Goal: Answer question/provide support: Share knowledge or assist other users

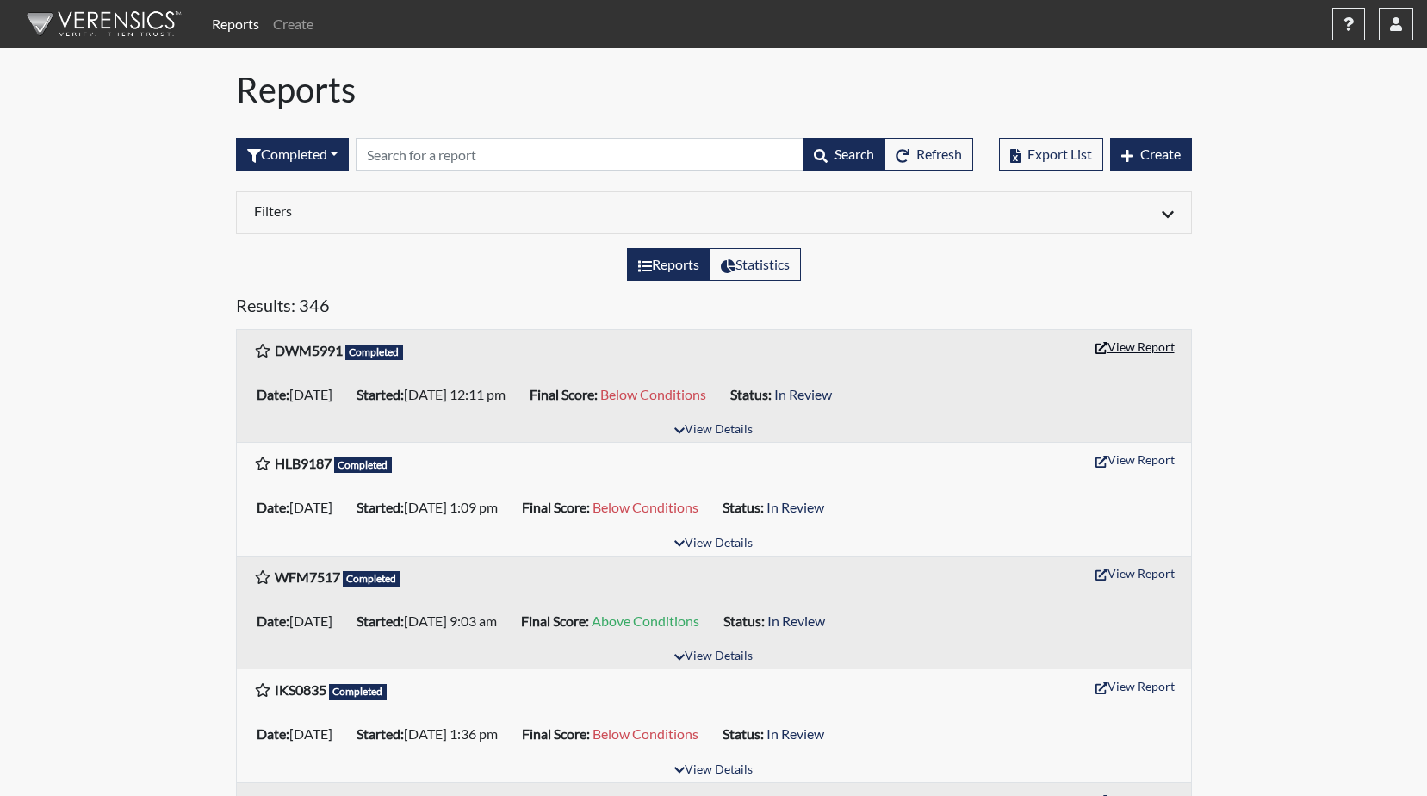
click at [1135, 351] on button "View Report" at bounding box center [1135, 346] width 95 height 27
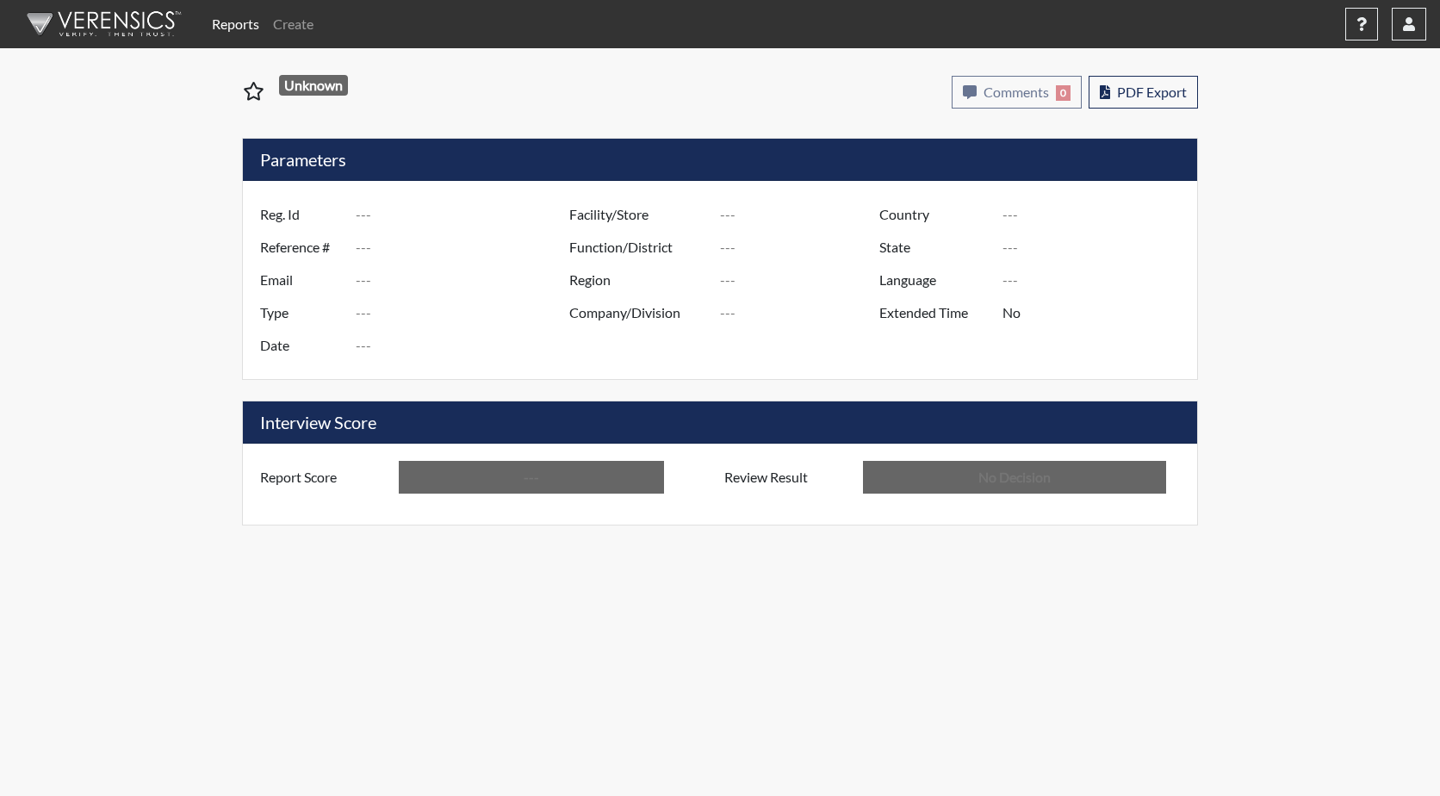
type input "DWM5991"
type input "51339"
type input "---"
type input "Corrections Pre-Employment"
type input "[DATE]"
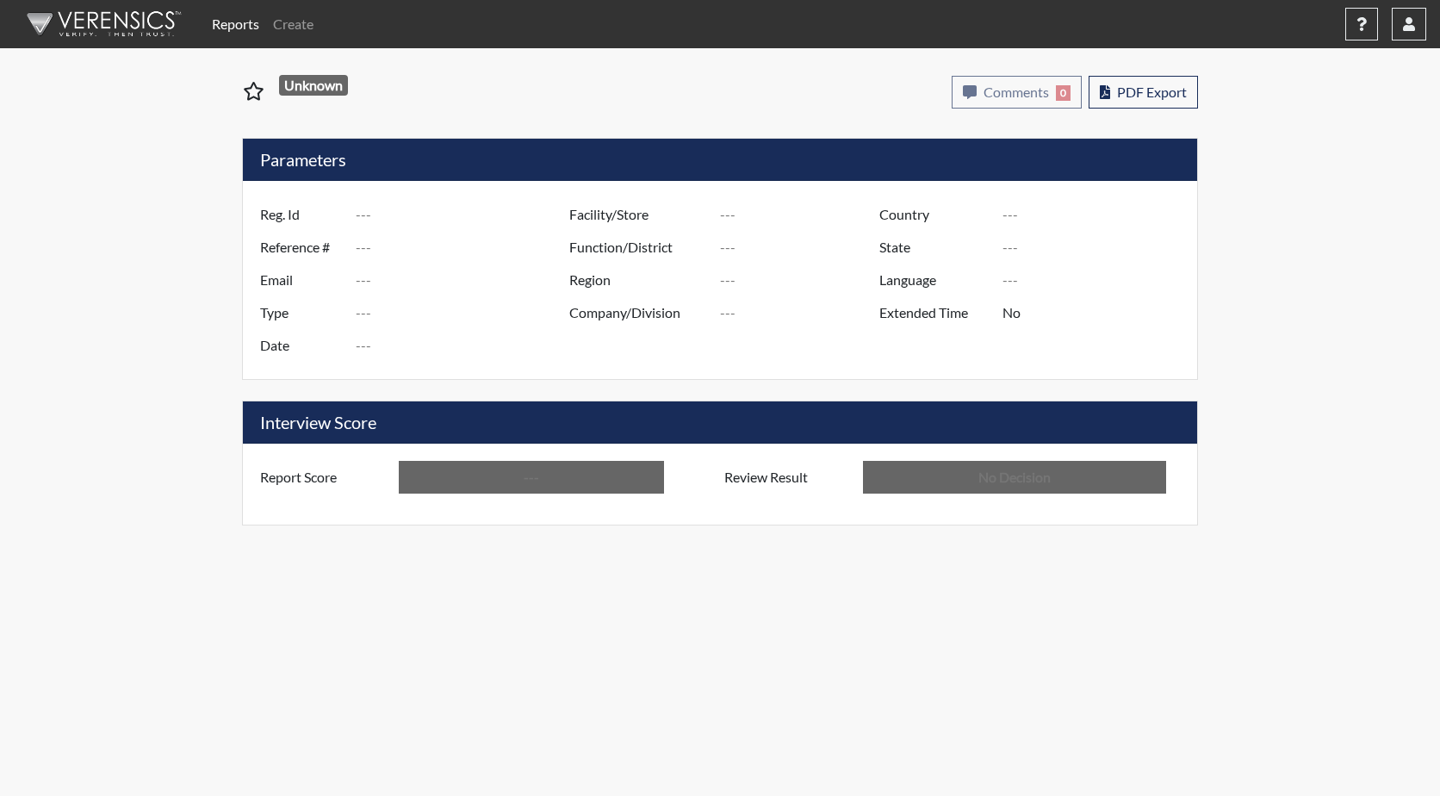
type input "GD&CP SMU*+"
type input "[GEOGRAPHIC_DATA]"
type input "[US_STATE]"
type input "English"
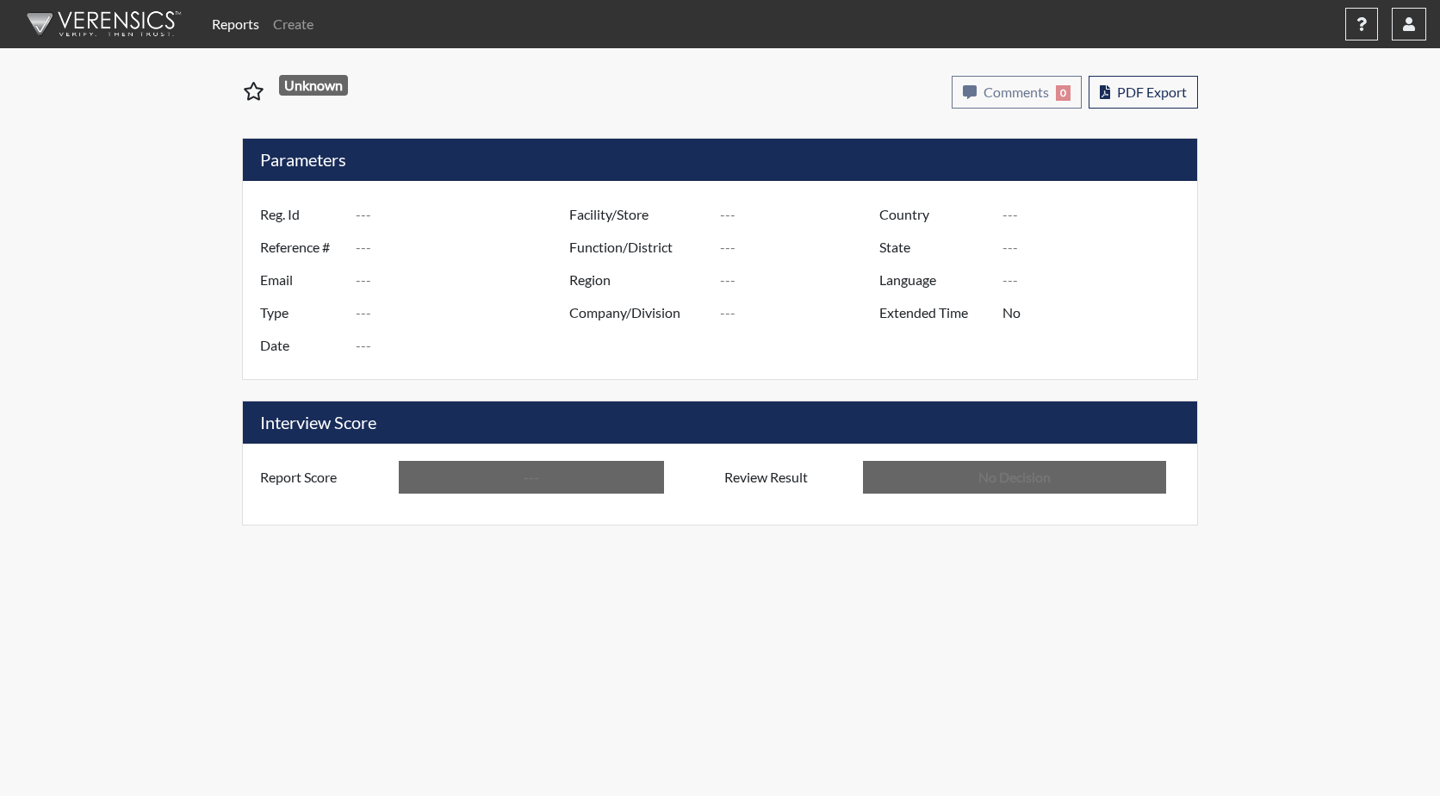
type input "Below Conditions"
type input "In Review"
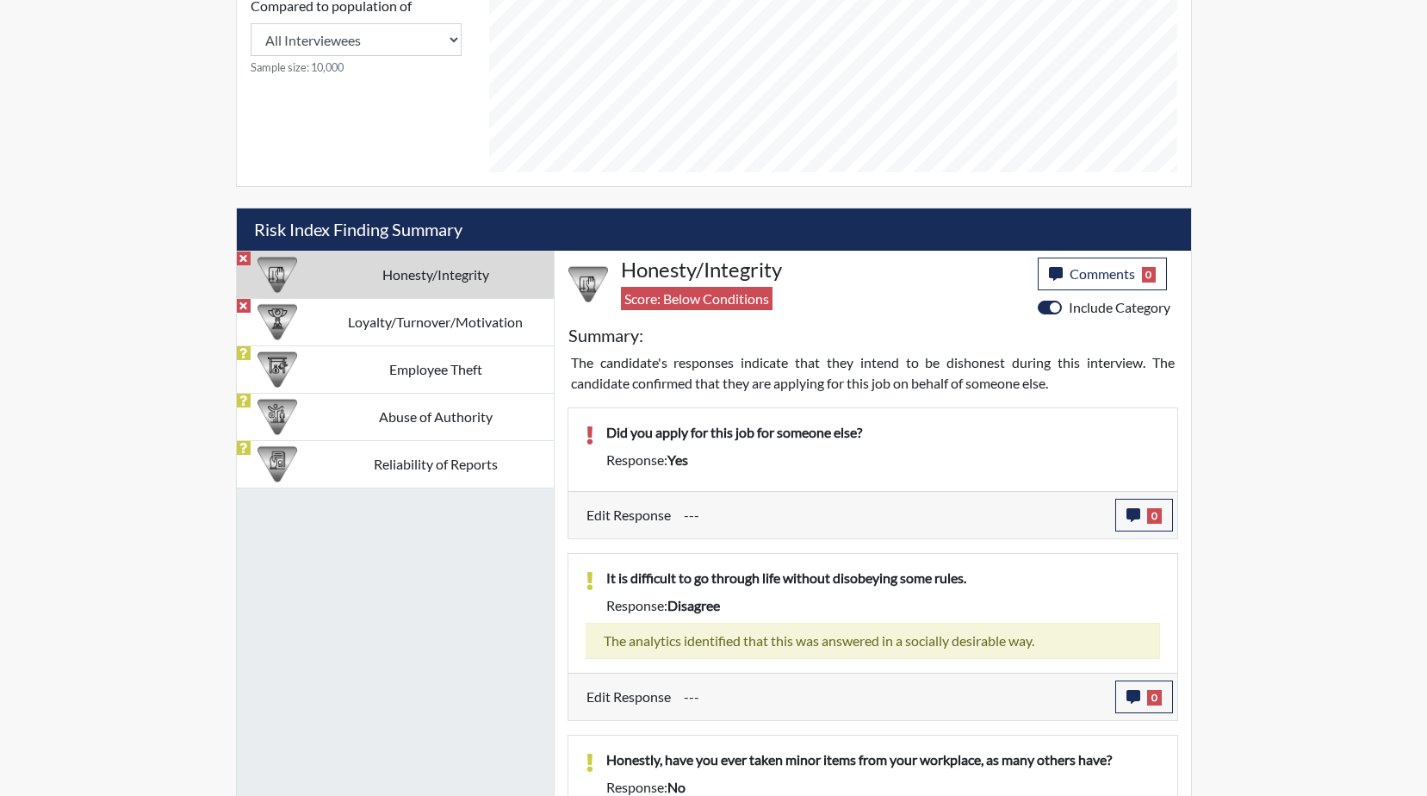
scroll to position [948, 0]
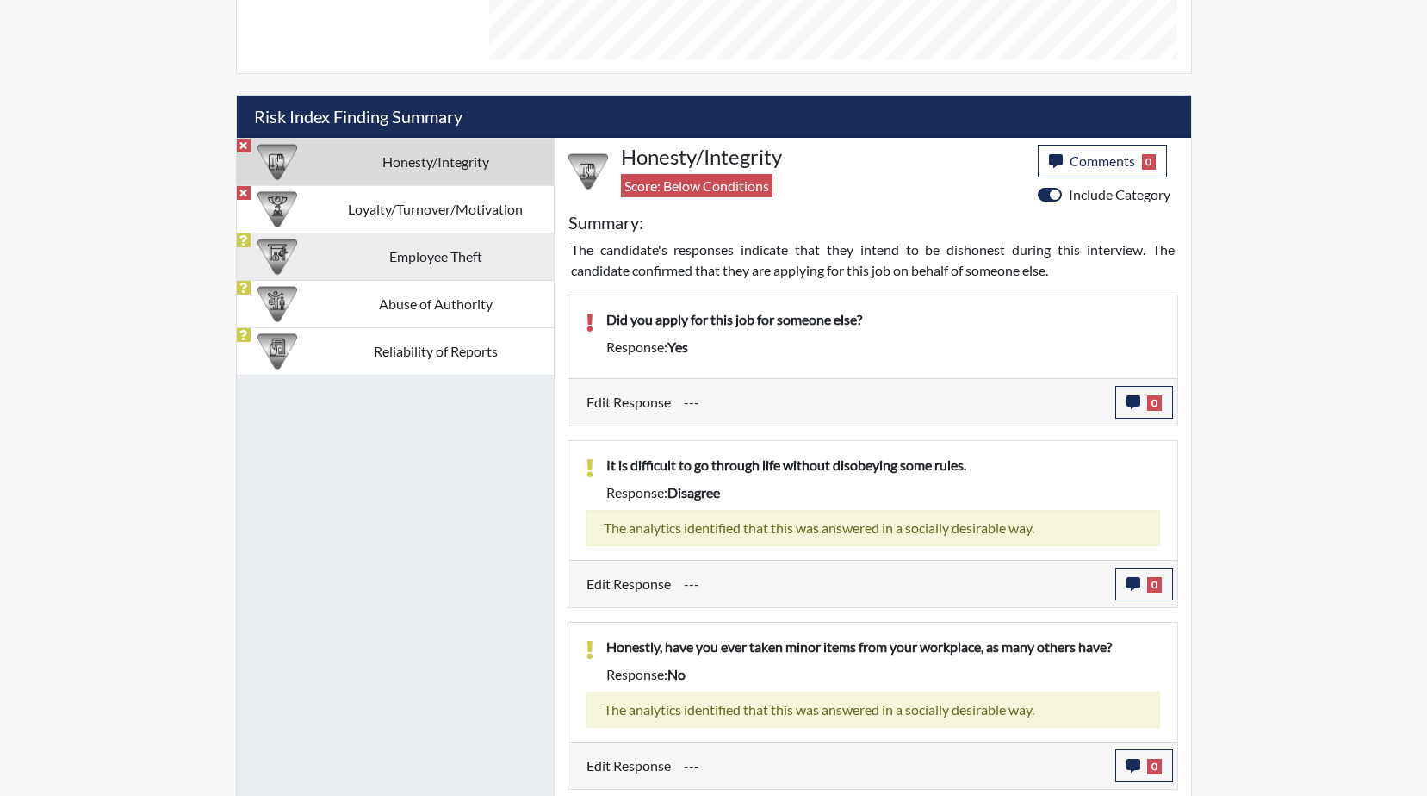
click at [408, 261] on td "Employee Theft" at bounding box center [436, 256] width 236 height 47
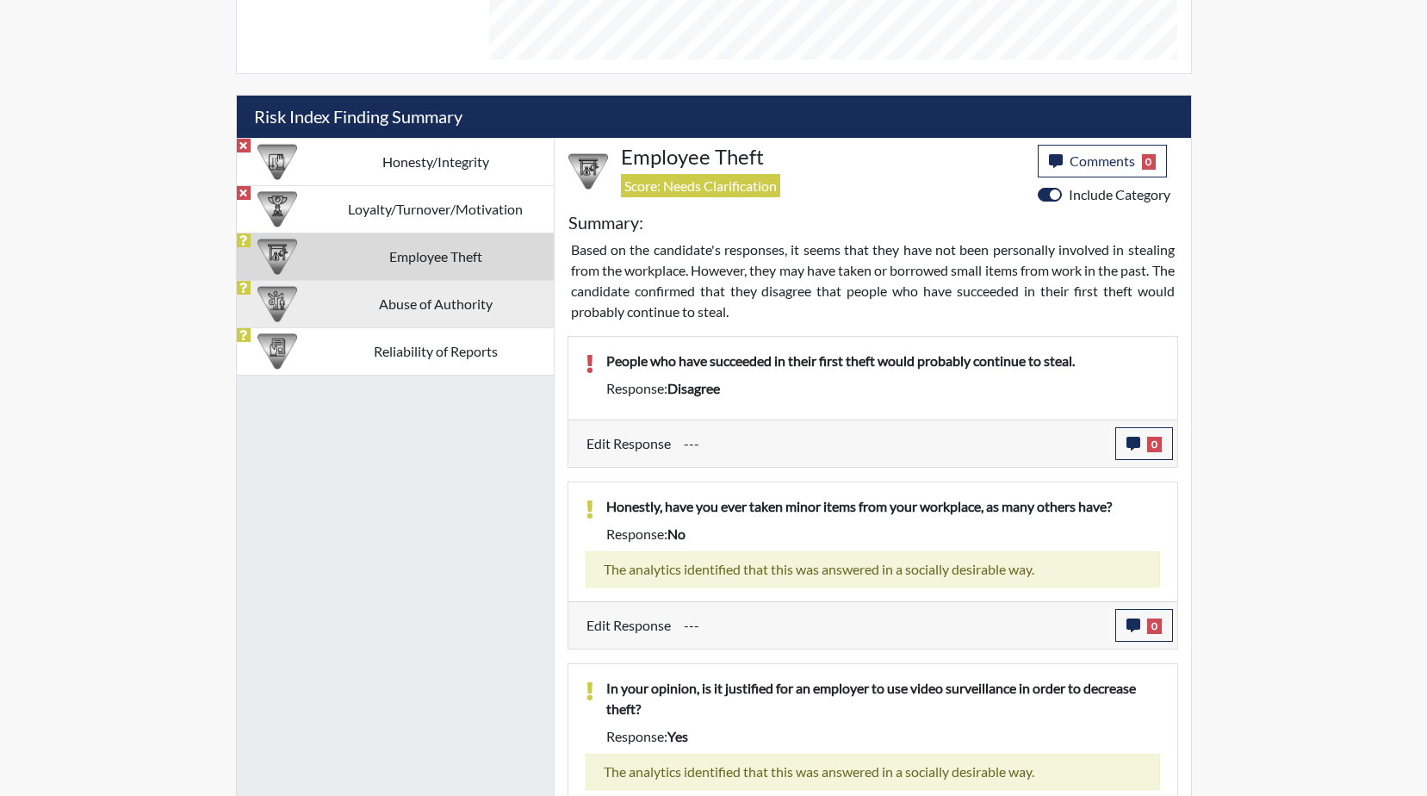
click at [427, 312] on td "Abuse of Authority" at bounding box center [436, 303] width 236 height 47
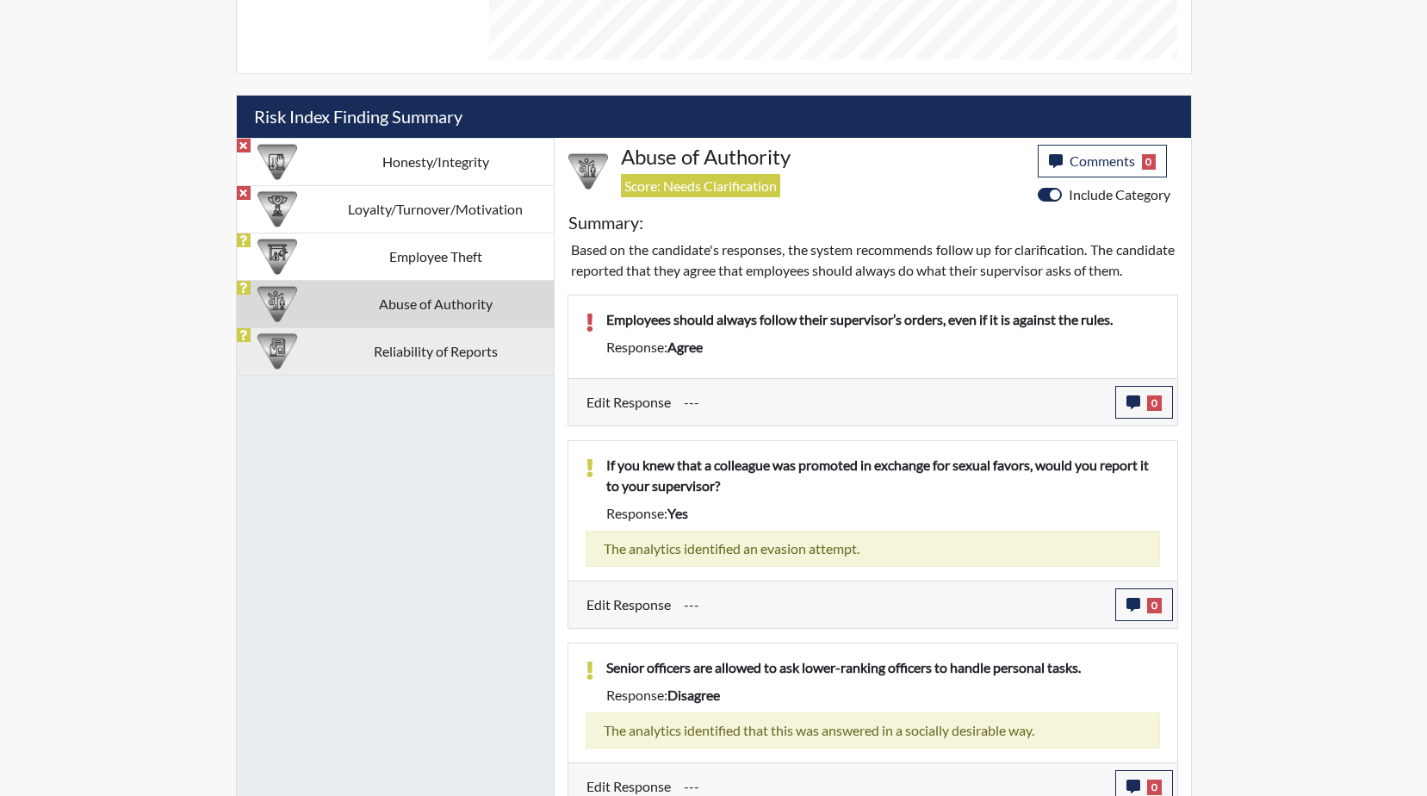
click at [437, 354] on td "Reliability of Reports" at bounding box center [436, 350] width 236 height 47
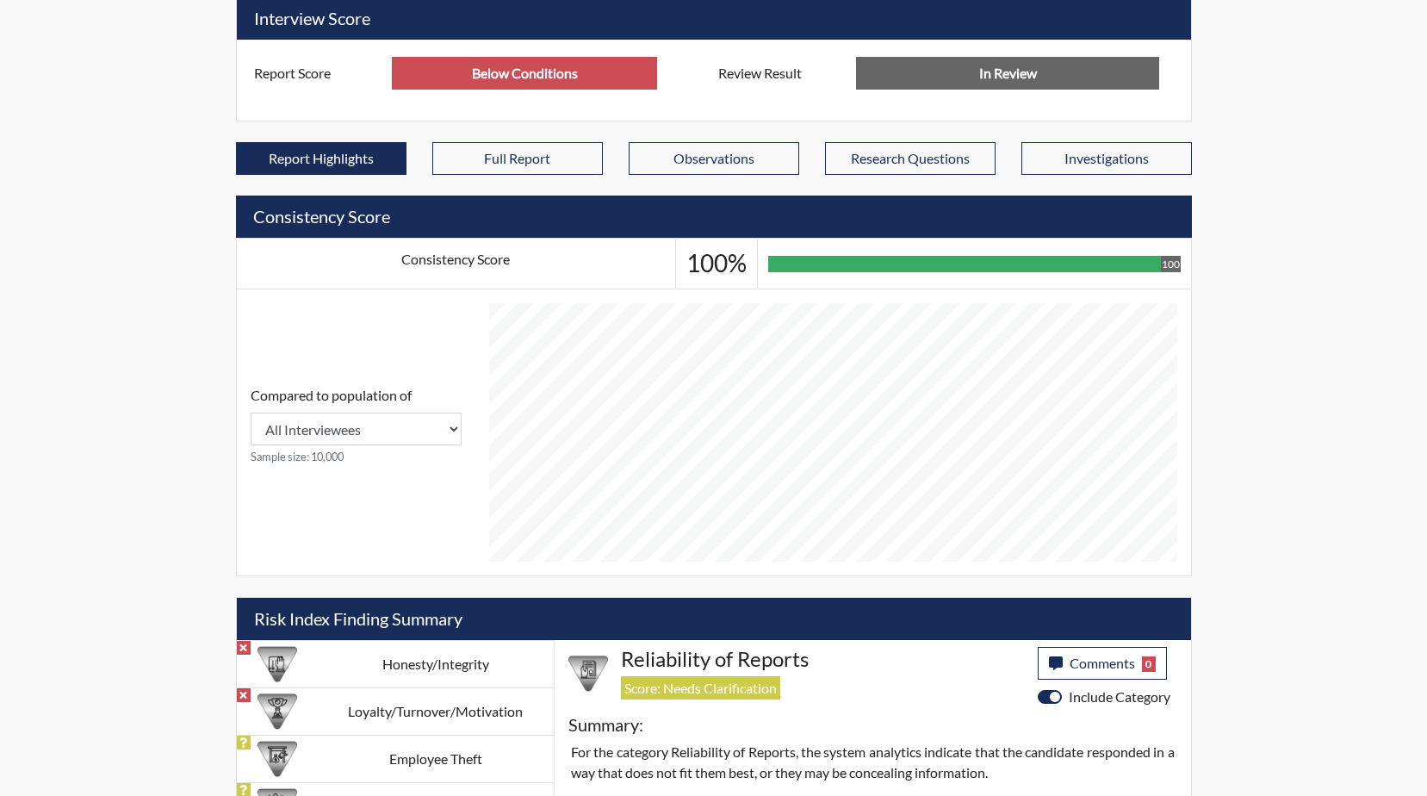
scroll to position [636, 0]
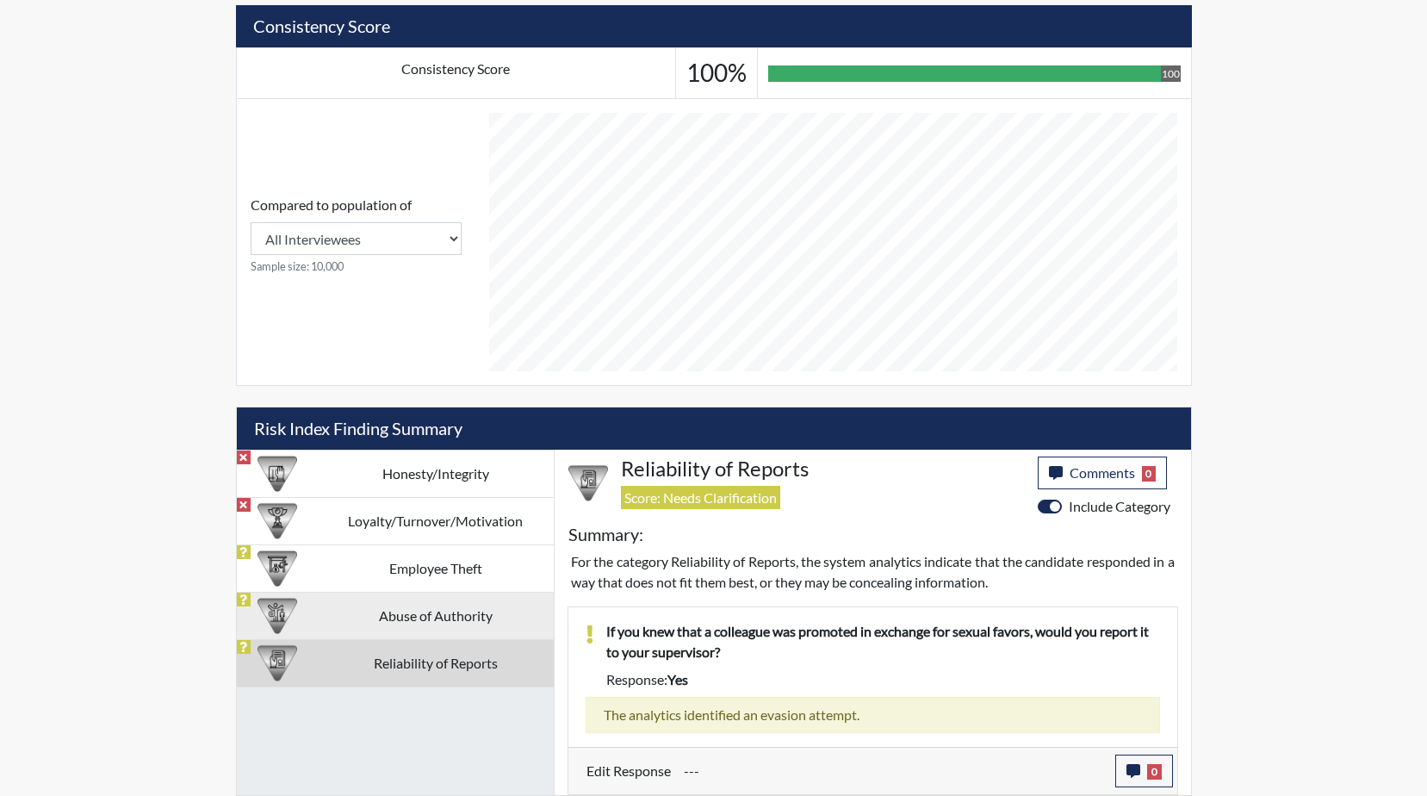
click at [445, 622] on td "Abuse of Authority" at bounding box center [436, 615] width 236 height 47
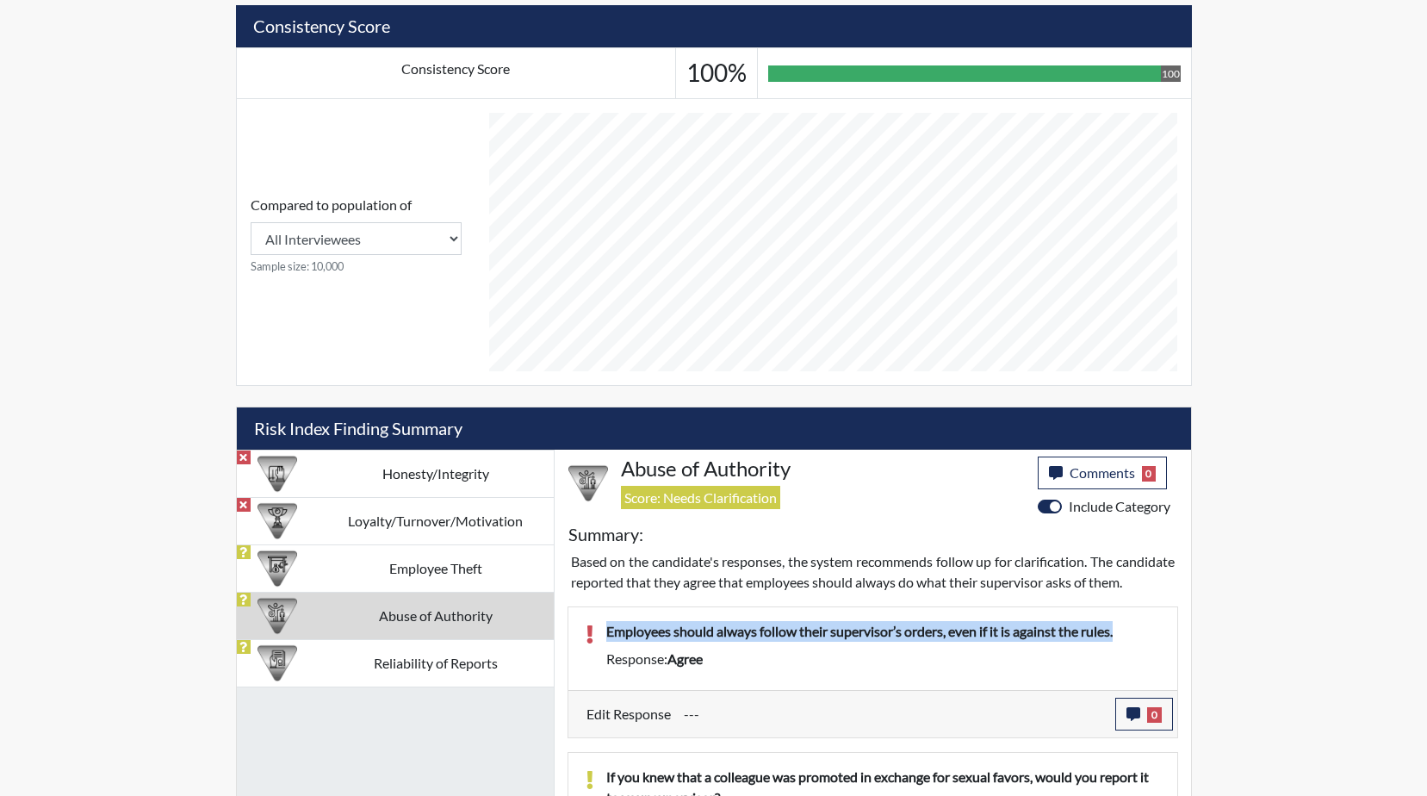
drag, startPoint x: 1144, startPoint y: 650, endPoint x: 590, endPoint y: 665, distance: 554.1
click at [590, 665] on div "Employees should always follow their supervisor’s orders, even if it is against…" at bounding box center [873, 648] width 600 height 55
drag, startPoint x: 590, startPoint y: 665, endPoint x: 678, endPoint y: 653, distance: 88.7
copy p "Employees should always follow their supervisor’s orders, even if it is against…"
click at [1134, 721] on icon "button" at bounding box center [1134, 714] width 14 height 14
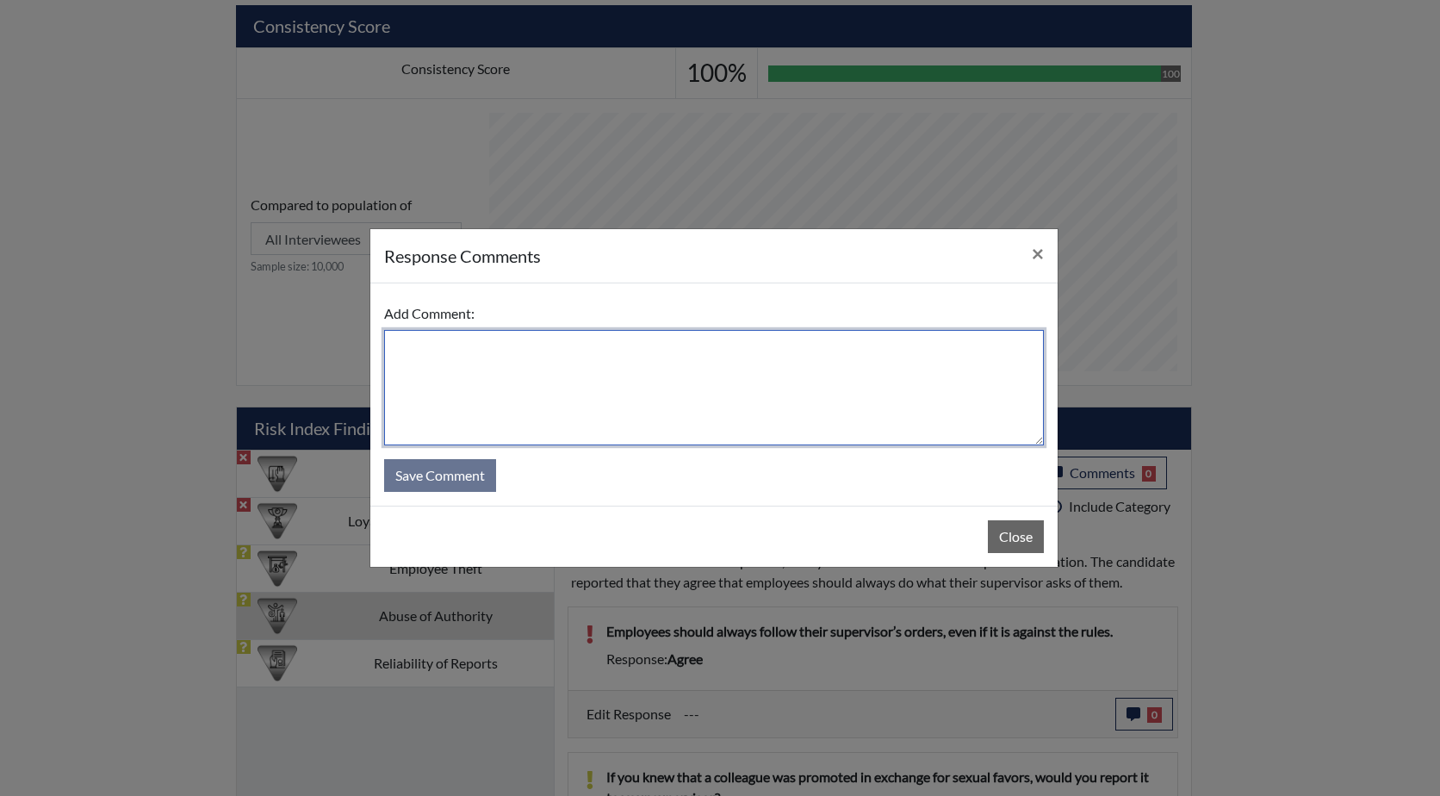
paste textarea "Employees should always follow their supervisor’s orders, even if it is against…"
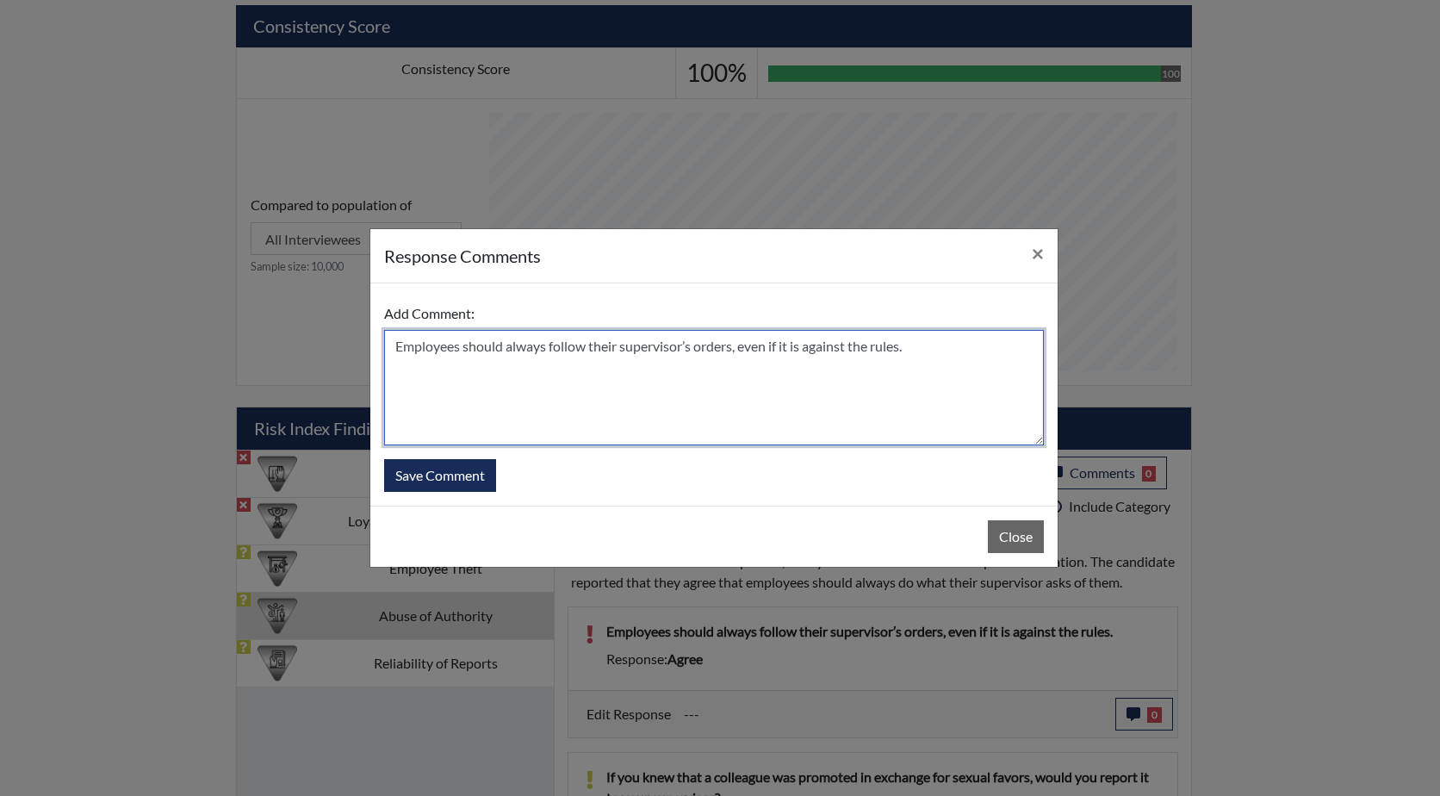
drag, startPoint x: 783, startPoint y: 347, endPoint x: 743, endPoint y: 347, distance: 40.5
click at [743, 347] on textarea "Employees should always follow their supervisor’s orders, even if it is against…" at bounding box center [714, 387] width 660 height 115
click at [395, 343] on textarea "Employees should always follow their supervisor’s orders, but not if it is agai…" at bounding box center [714, 387] width 660 height 115
type textarea "he answered too quickly on this one, Employees should always follow their super…"
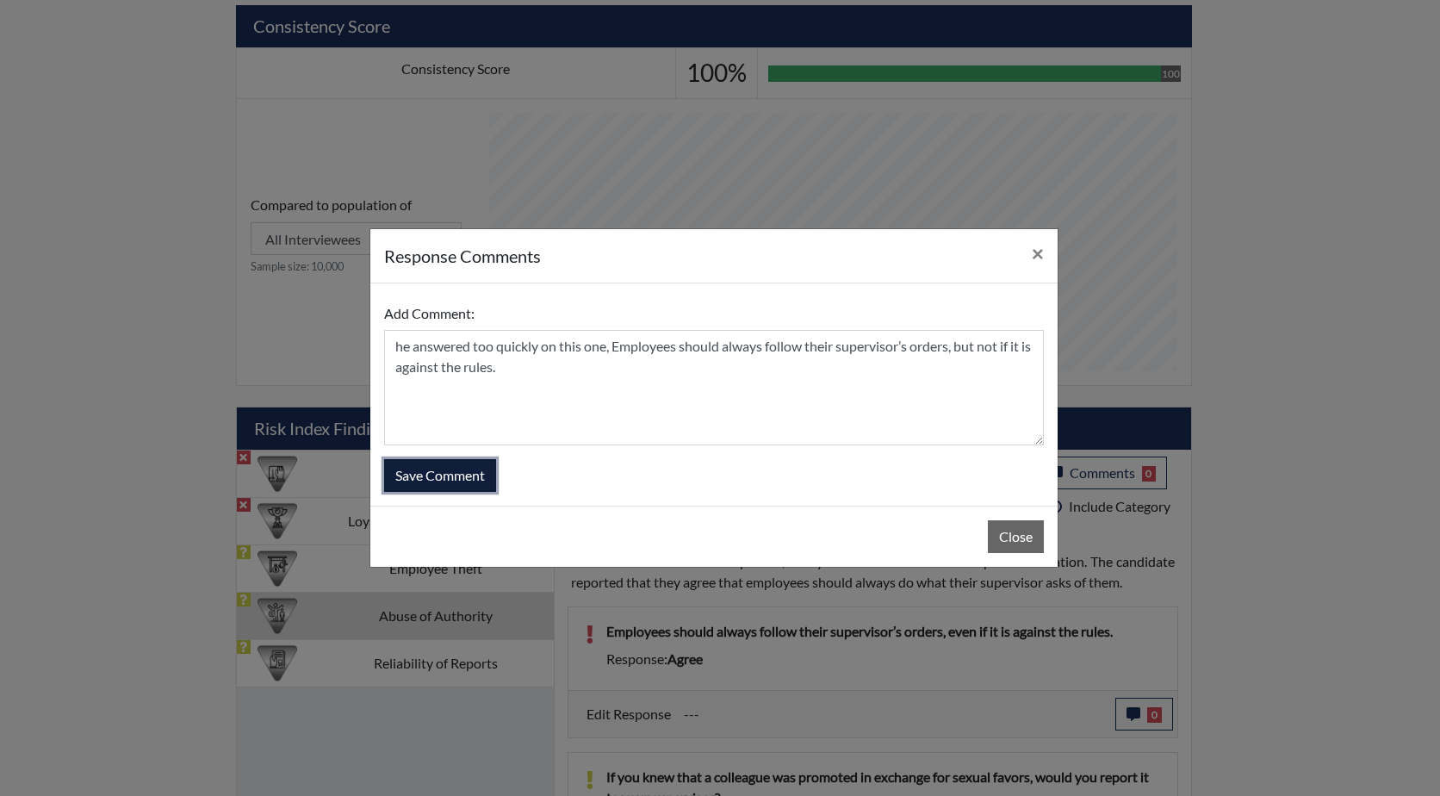
click at [427, 472] on button "Save Comment" at bounding box center [440, 475] width 112 height 33
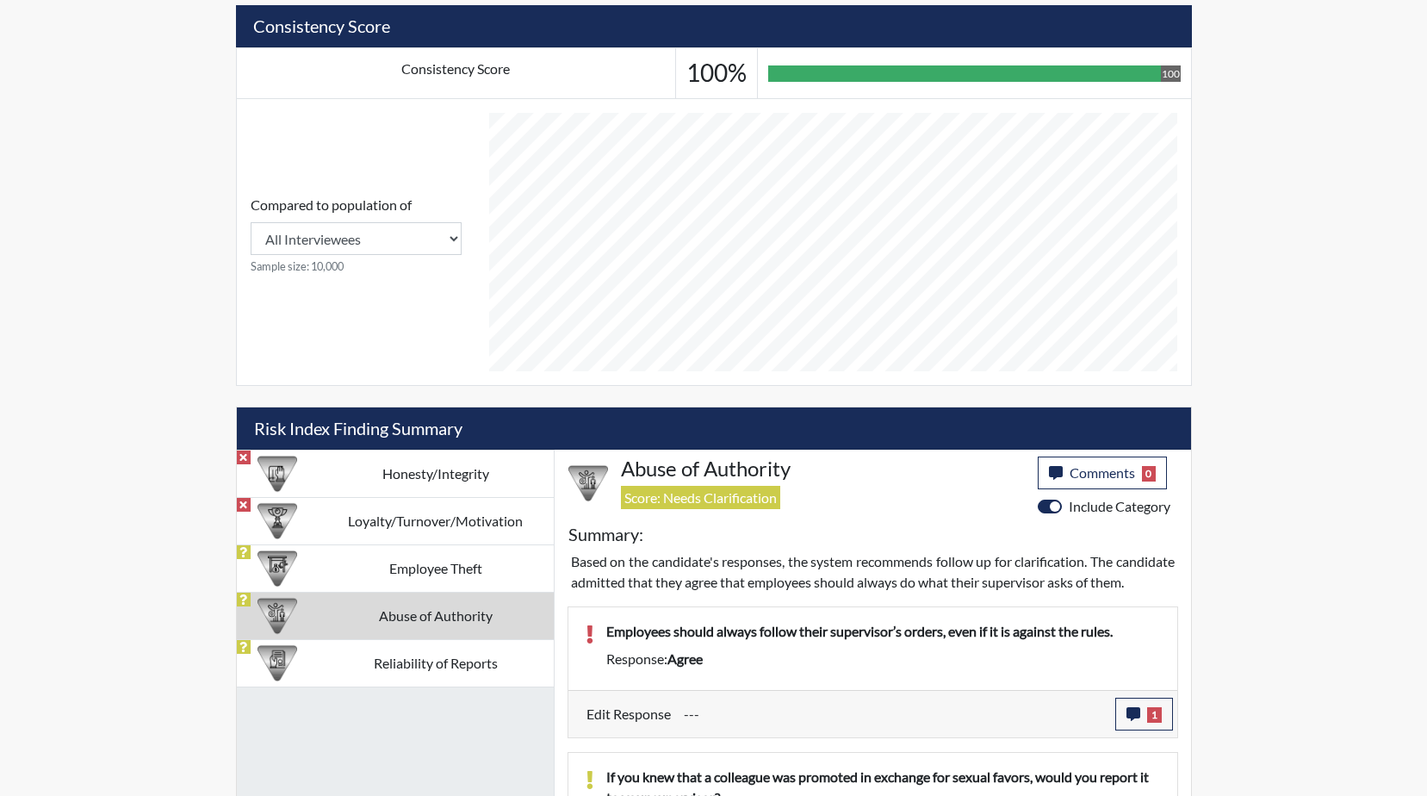
scroll to position [286, 716]
click at [493, 570] on td "Employee Theft" at bounding box center [436, 567] width 236 height 47
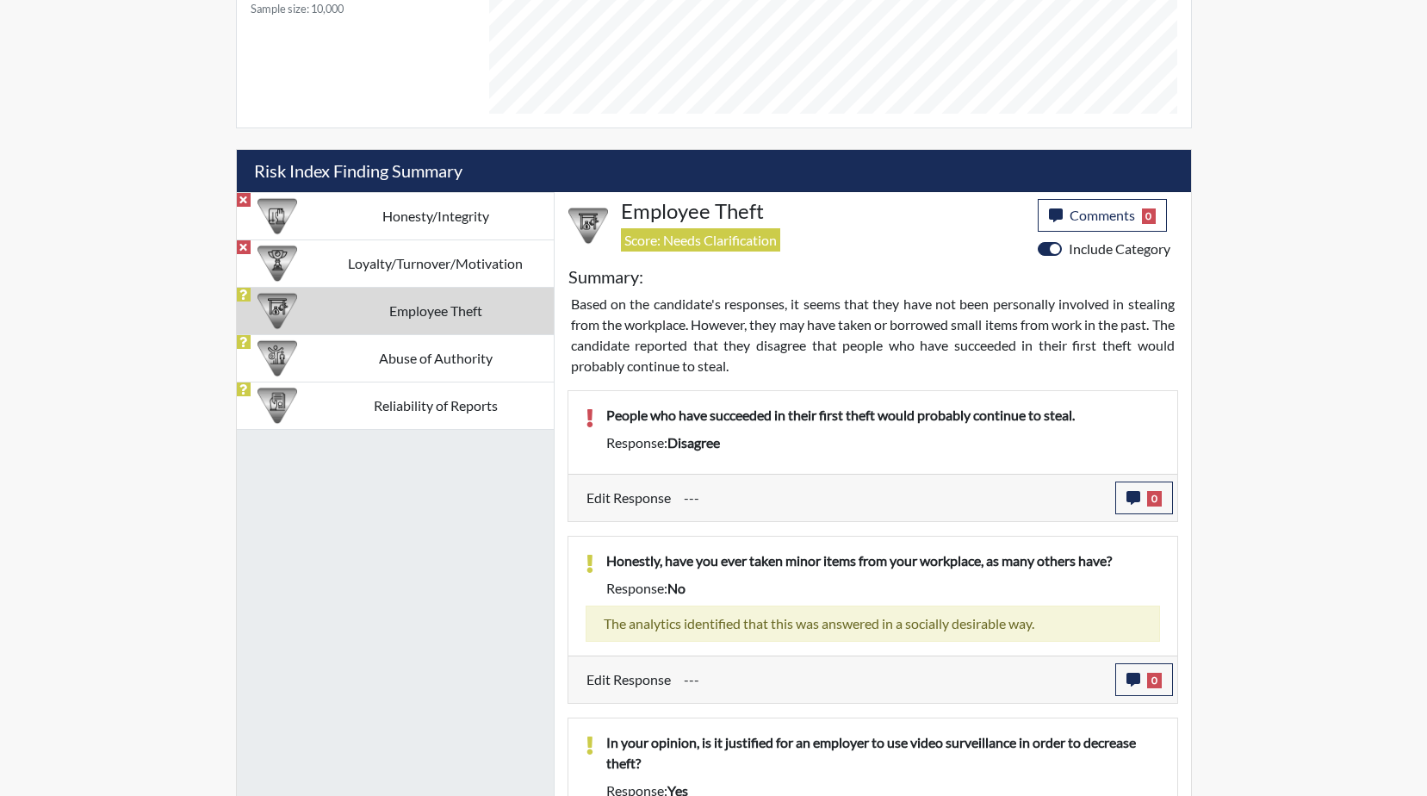
scroll to position [894, 0]
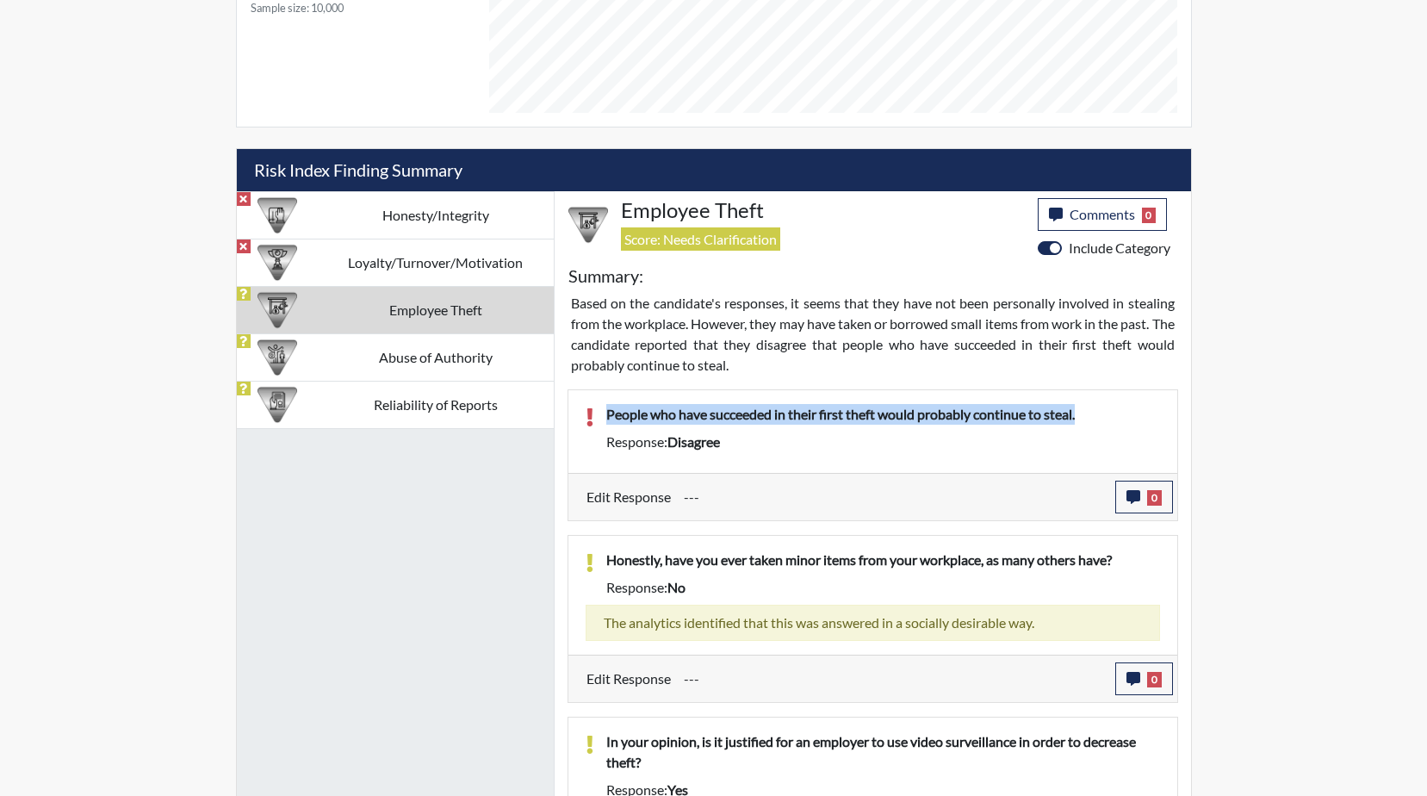
drag, startPoint x: 1080, startPoint y: 413, endPoint x: 605, endPoint y: 413, distance: 475.5
click at [605, 413] on div "People who have succeeded in their first theft would probably continue to steal." at bounding box center [884, 418] width 580 height 28
click at [844, 441] on div "Response: disagree" at bounding box center [884, 442] width 580 height 21
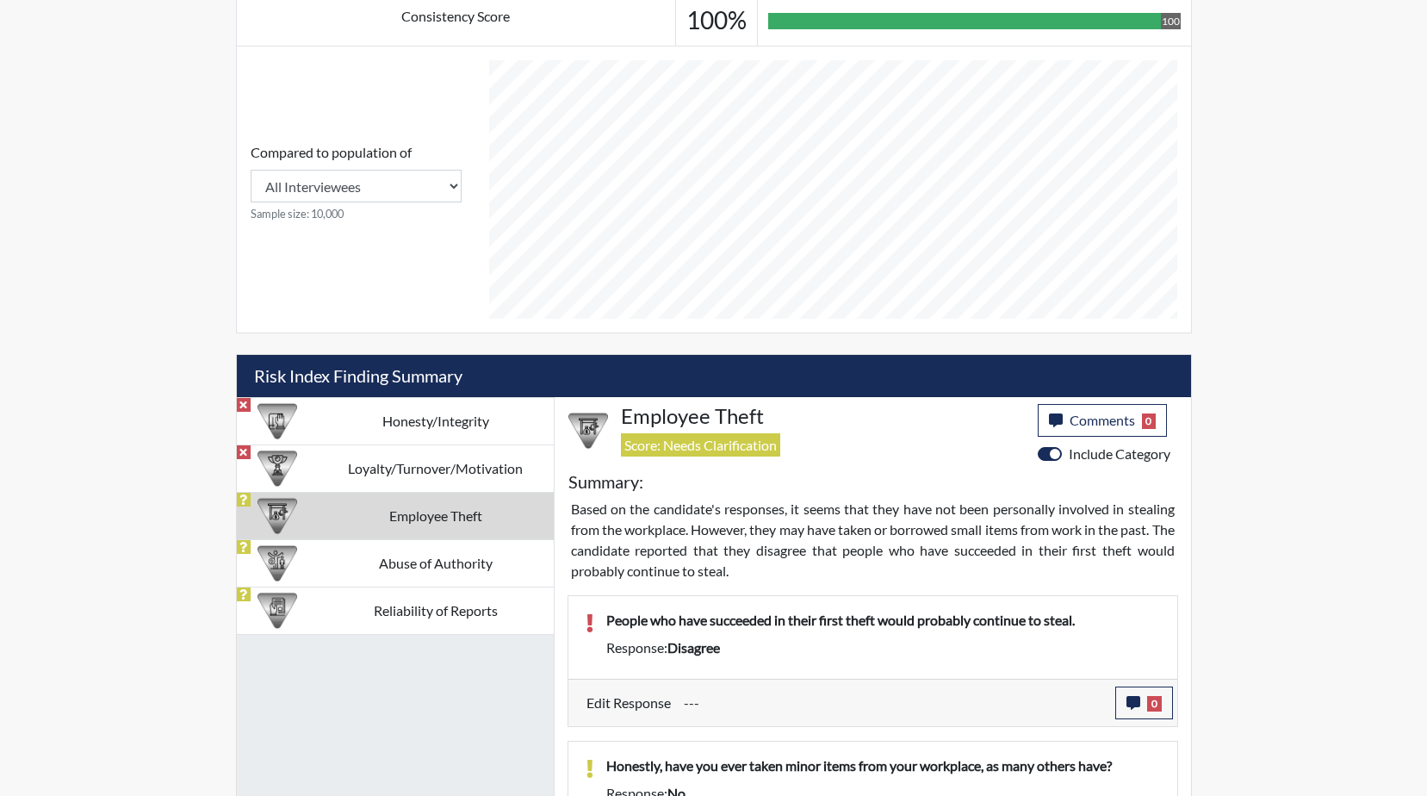
scroll to position [947, 0]
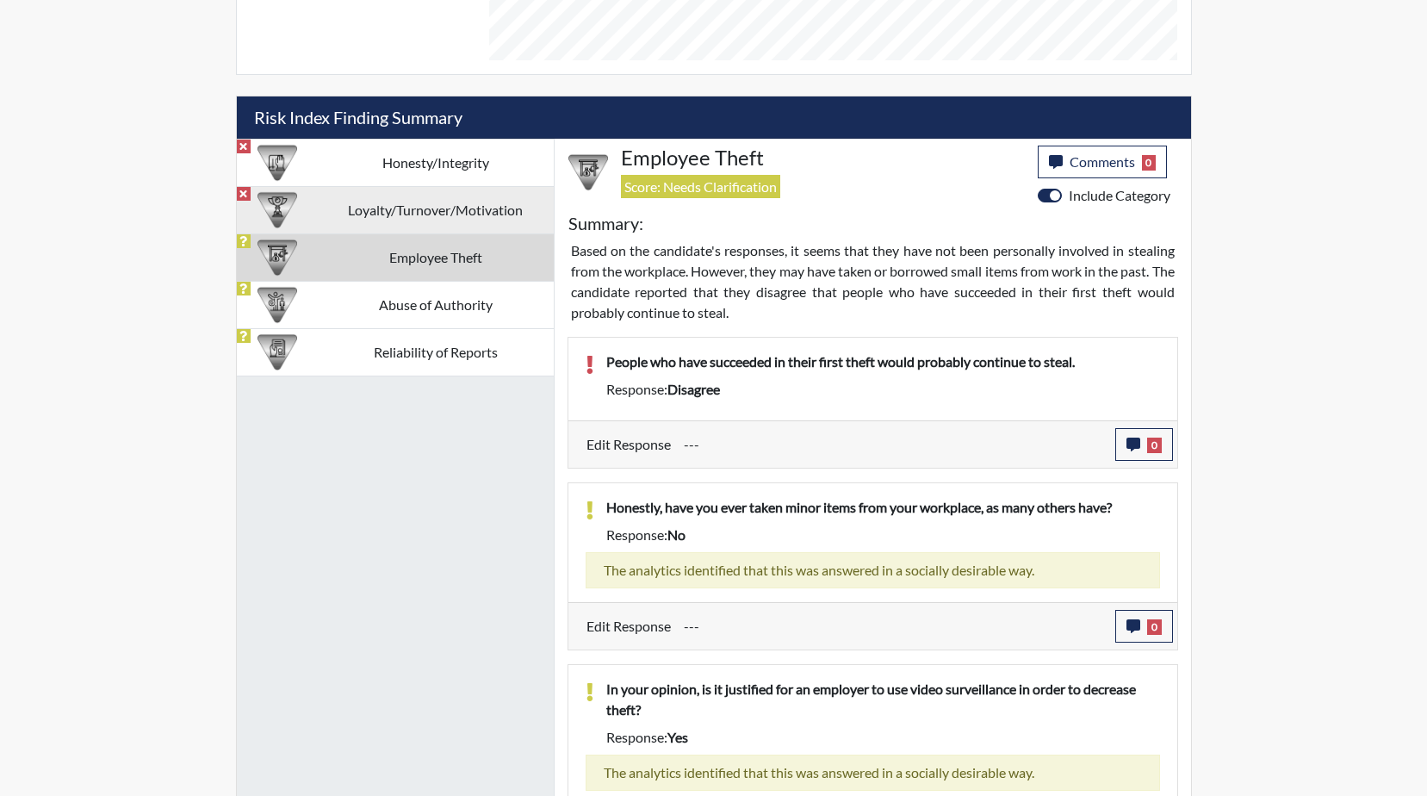
click at [414, 214] on td "Loyalty/Turnover/Motivation" at bounding box center [436, 209] width 236 height 47
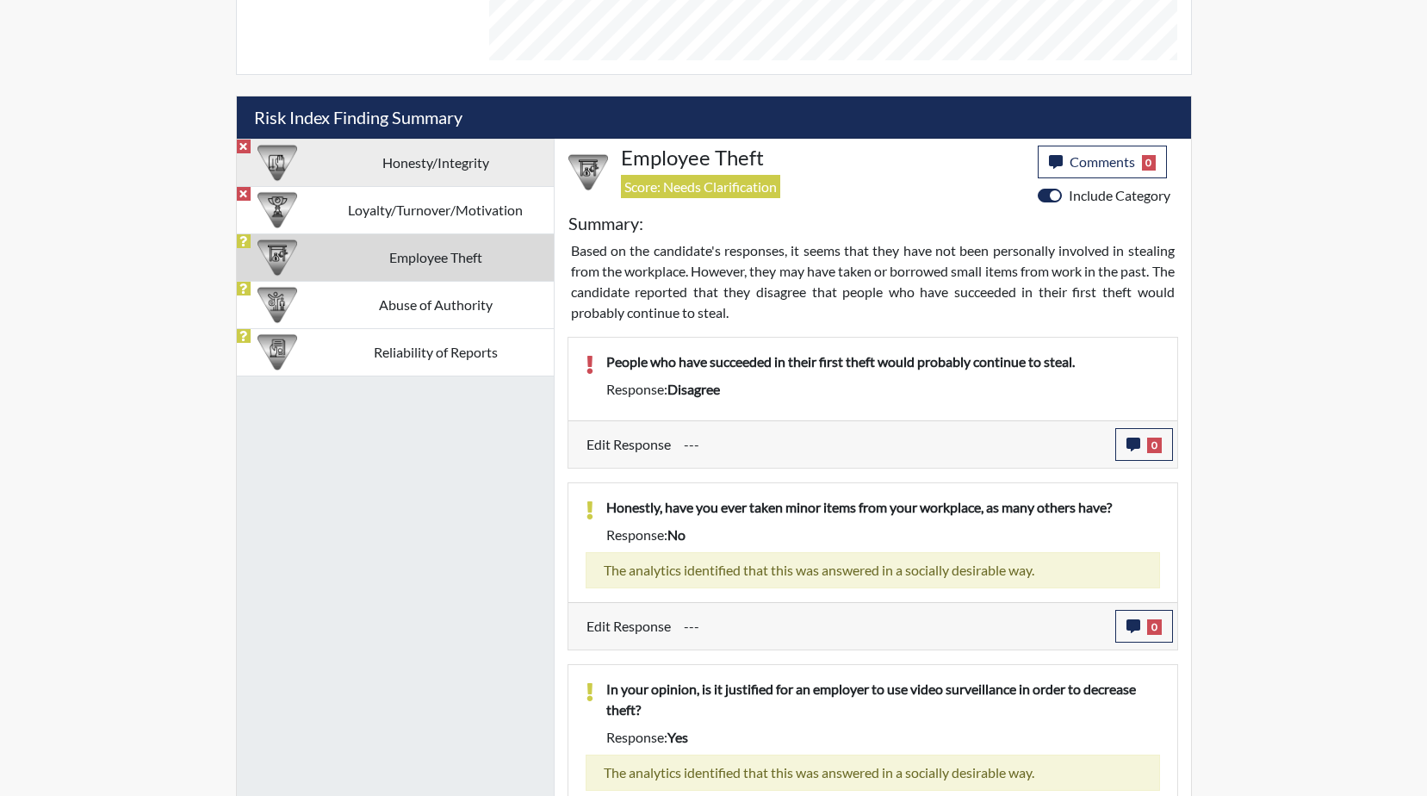
scroll to position [886, 0]
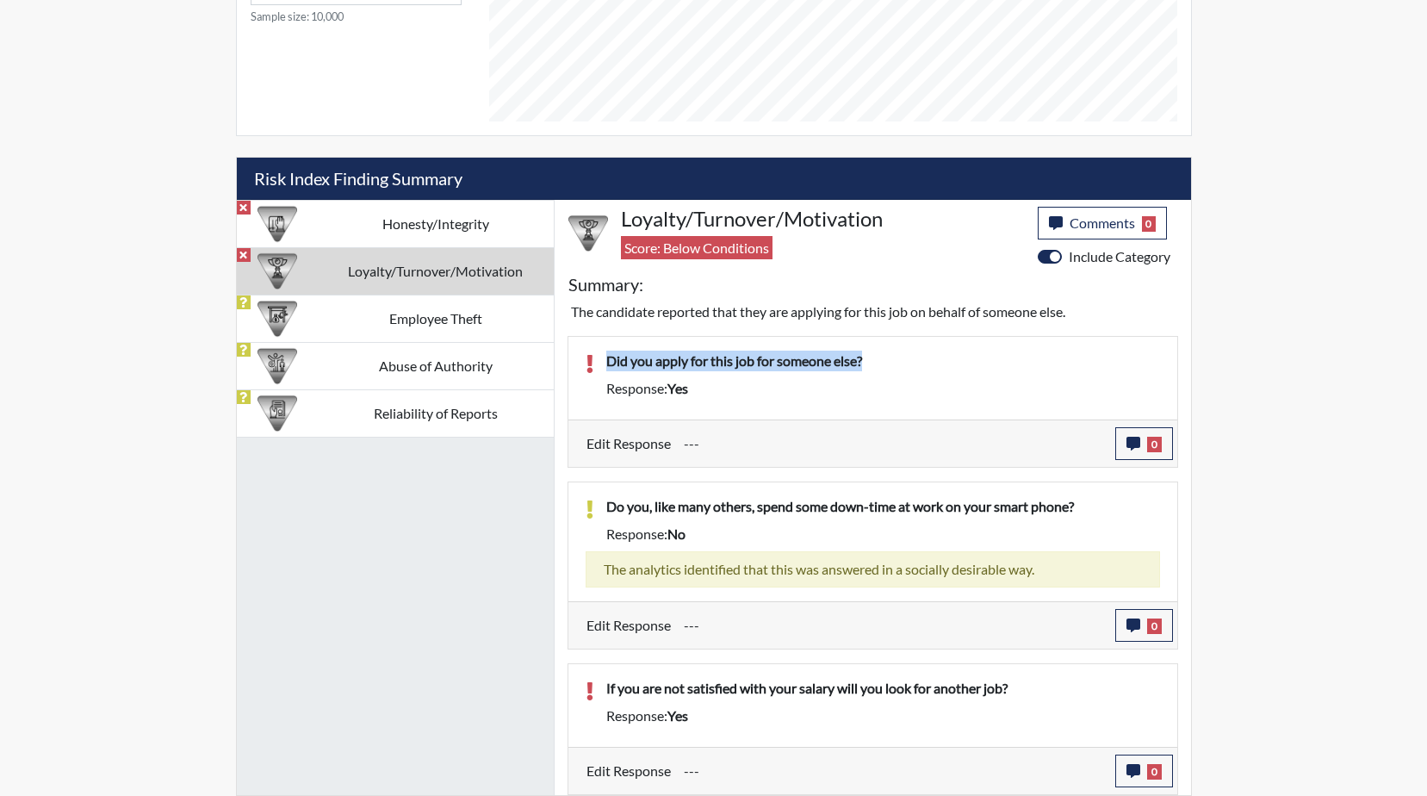
drag, startPoint x: 895, startPoint y: 370, endPoint x: 600, endPoint y: 366, distance: 295.5
click at [600, 366] on div "Did you apply for this job for someone else?" at bounding box center [884, 365] width 580 height 28
drag, startPoint x: 600, startPoint y: 366, endPoint x: 701, endPoint y: 362, distance: 101.7
copy p "Did you apply for this job for someone else?"
click at [1132, 446] on icon "button" at bounding box center [1134, 444] width 14 height 14
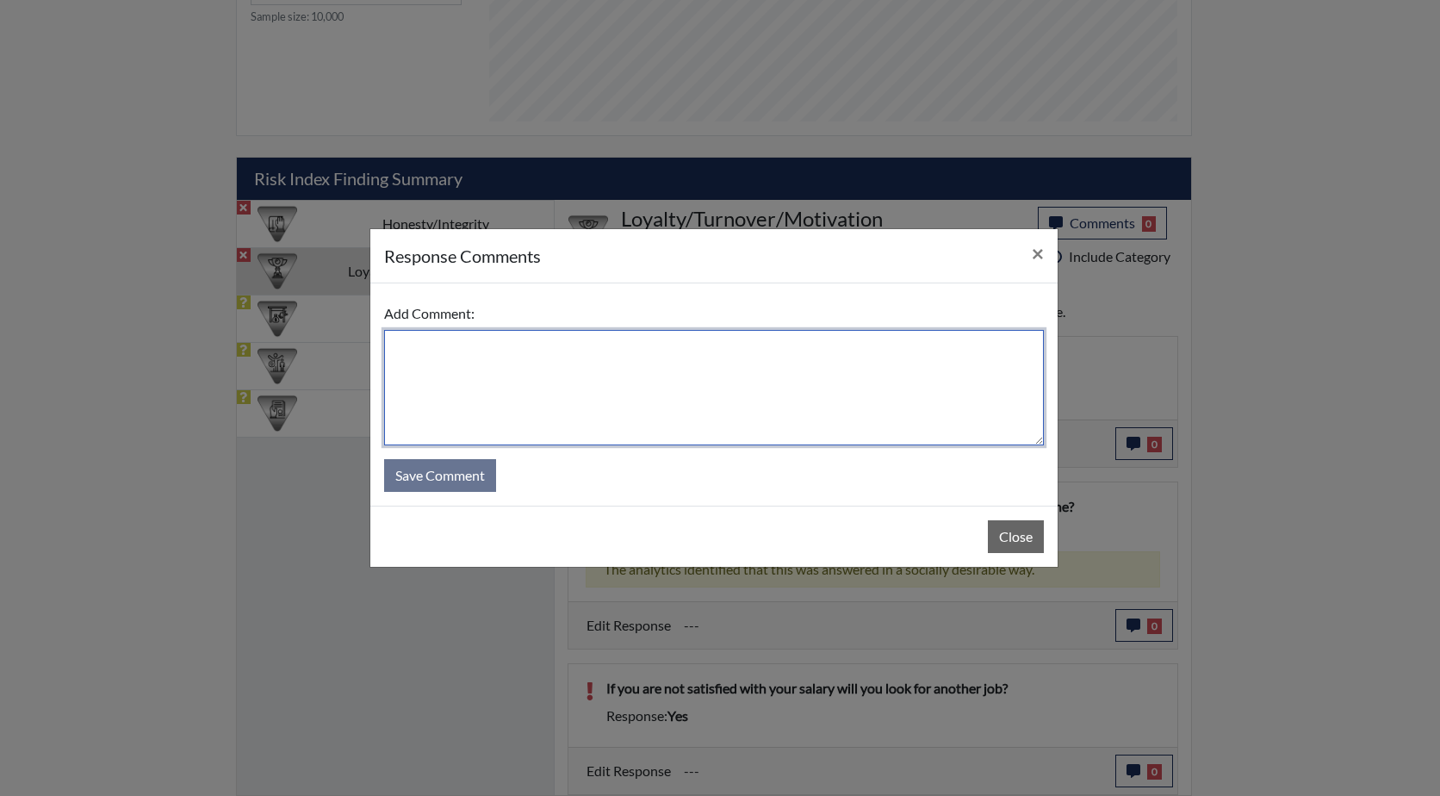
paste textarea "Did you apply for this job for someone else?"
click at [395, 344] on textarea "Did you apply for this job for someone else?" at bounding box center [714, 387] width 660 height 115
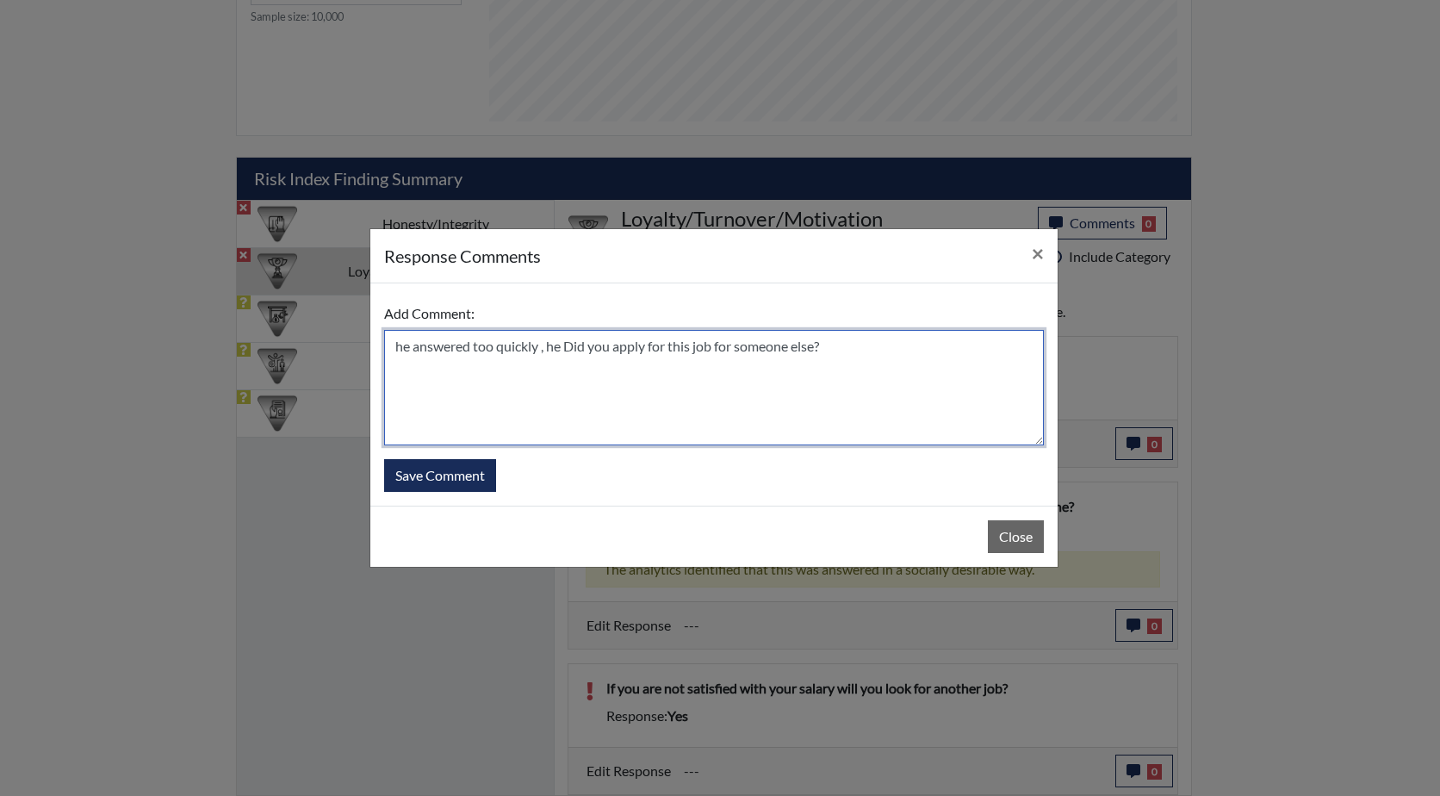
click at [575, 347] on textarea "he answered too quickly , he Did you apply for this job for someone else?" at bounding box center [714, 387] width 660 height 115
drag, startPoint x: 610, startPoint y: 347, endPoint x: 589, endPoint y: 350, distance: 20.8
click at [589, 350] on textarea "he answered too quickly , he did you apply for this job for someone else?" at bounding box center [714, 387] width 660 height 115
click at [561, 382] on textarea "he answered too quickly , he did NOT apply for this job for someone else" at bounding box center [714, 387] width 660 height 115
type textarea "he answered too quickly, he did NOT apply for this job for someone else"
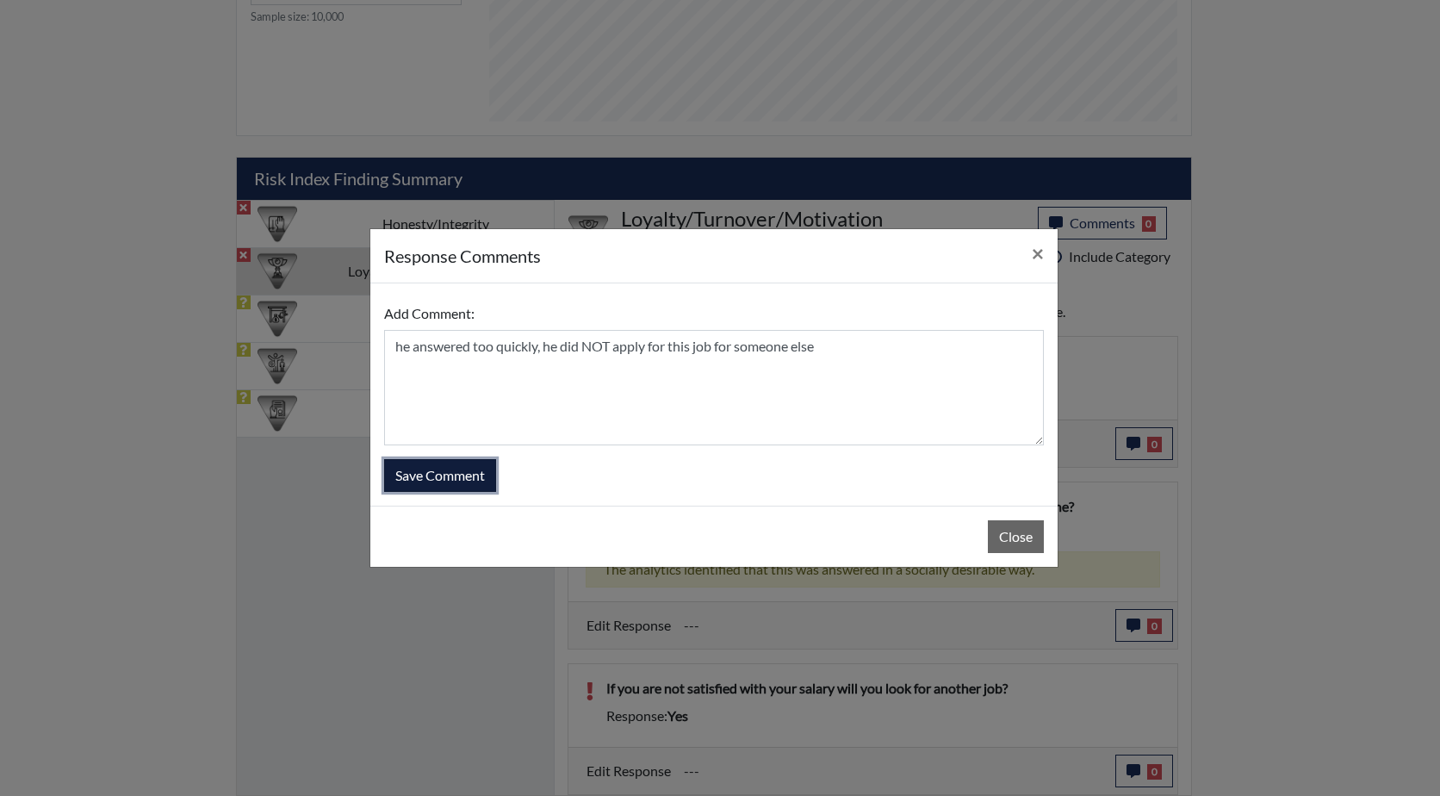
click at [447, 476] on button "Save Comment" at bounding box center [440, 475] width 112 height 33
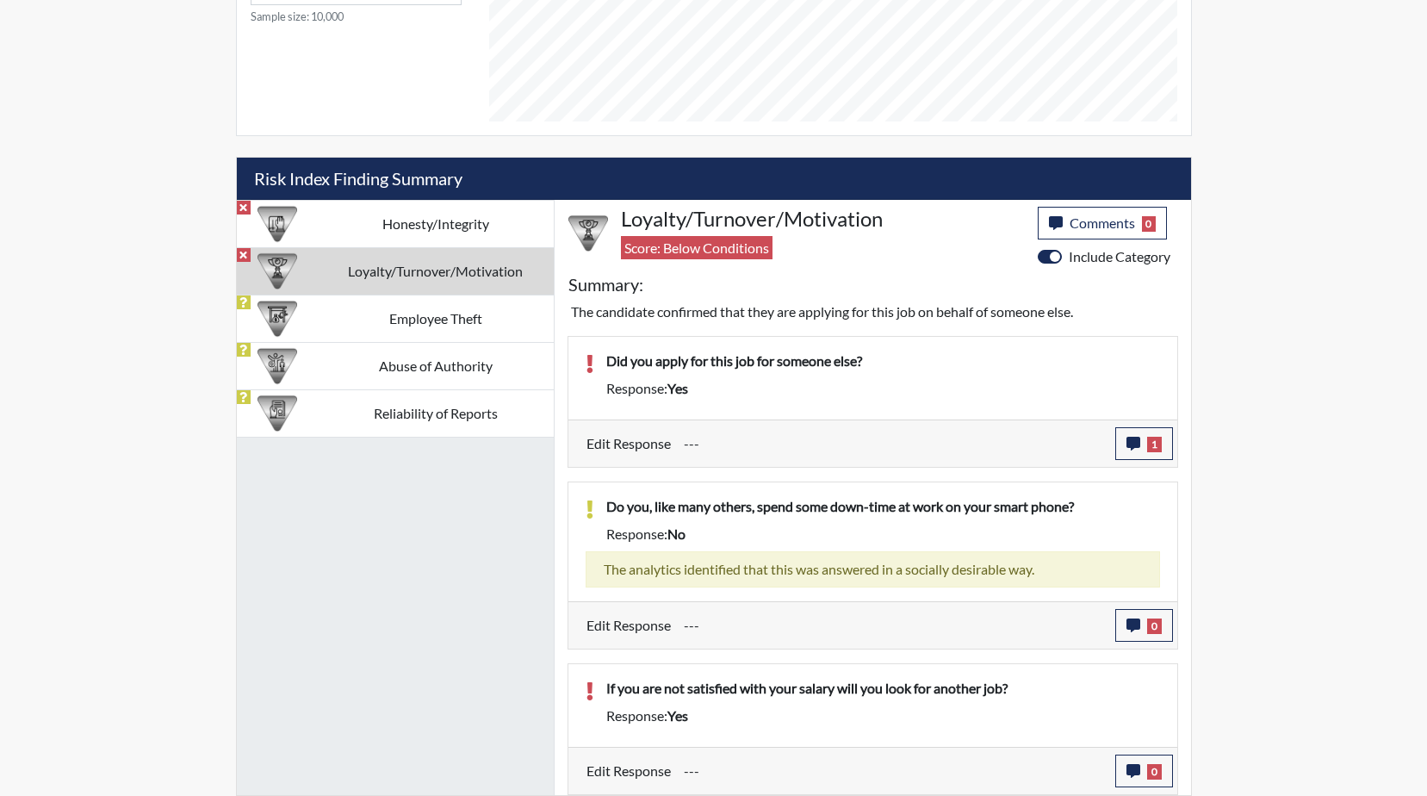
scroll to position [286, 716]
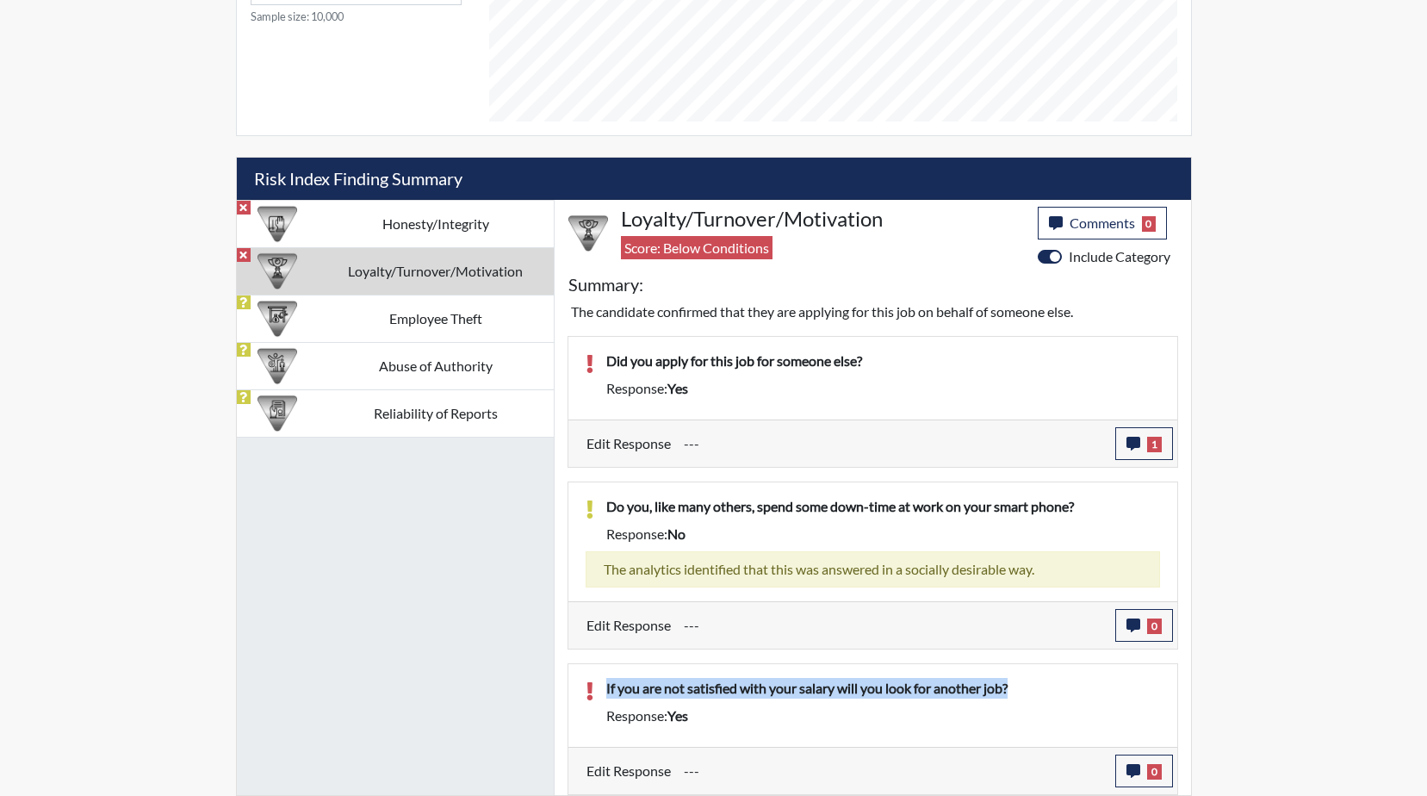
drag, startPoint x: 1031, startPoint y: 687, endPoint x: 603, endPoint y: 687, distance: 428.1
click at [603, 687] on div "If you are not satisfied with your salary will you look for another job?" at bounding box center [884, 692] width 580 height 28
drag, startPoint x: 603, startPoint y: 687, endPoint x: 683, endPoint y: 690, distance: 80.2
copy p "If you are not satisfied with your salary will you look for another job?"
click at [1138, 776] on icon "button" at bounding box center [1134, 771] width 14 height 14
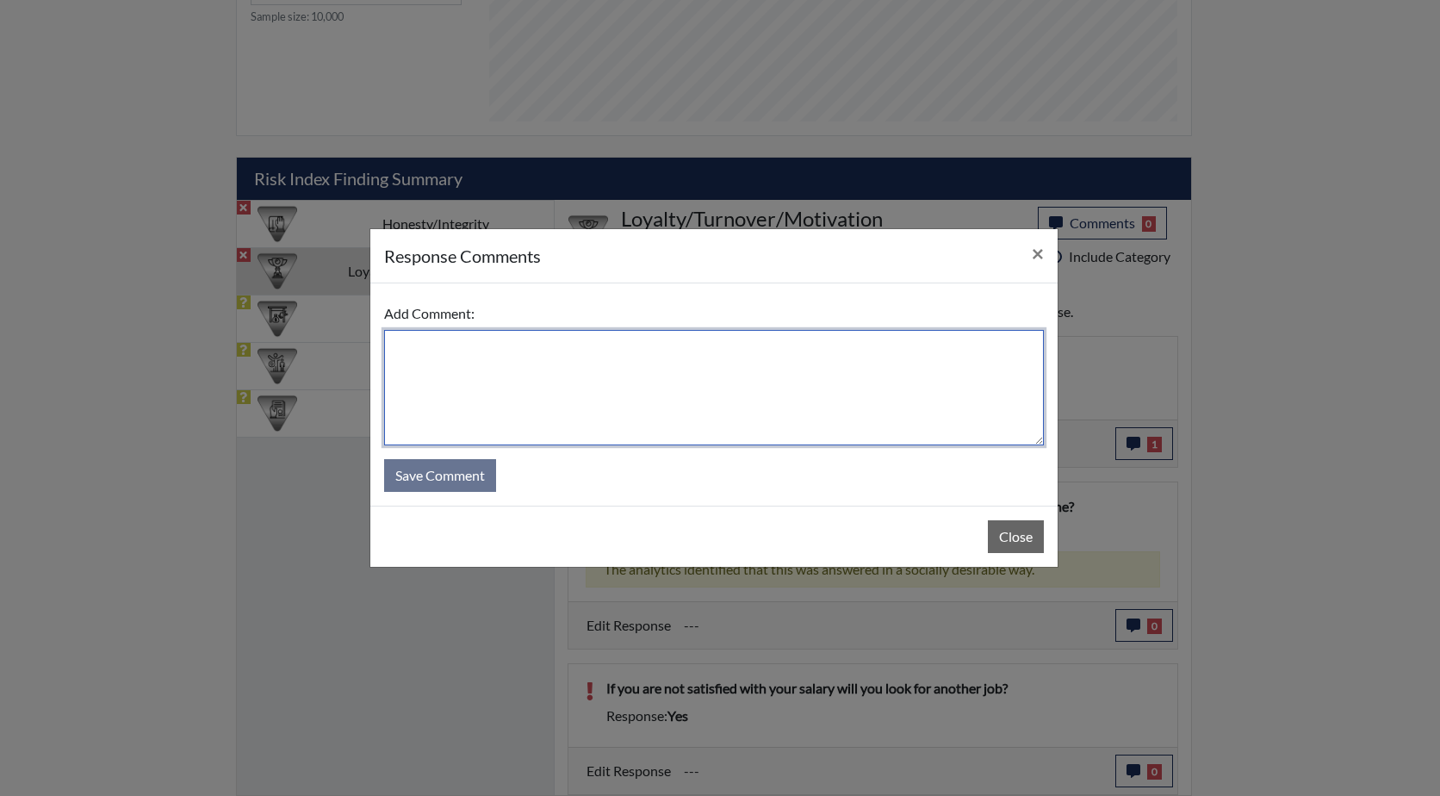
paste textarea "If you are not satisfied with your salary will you look for another job?"
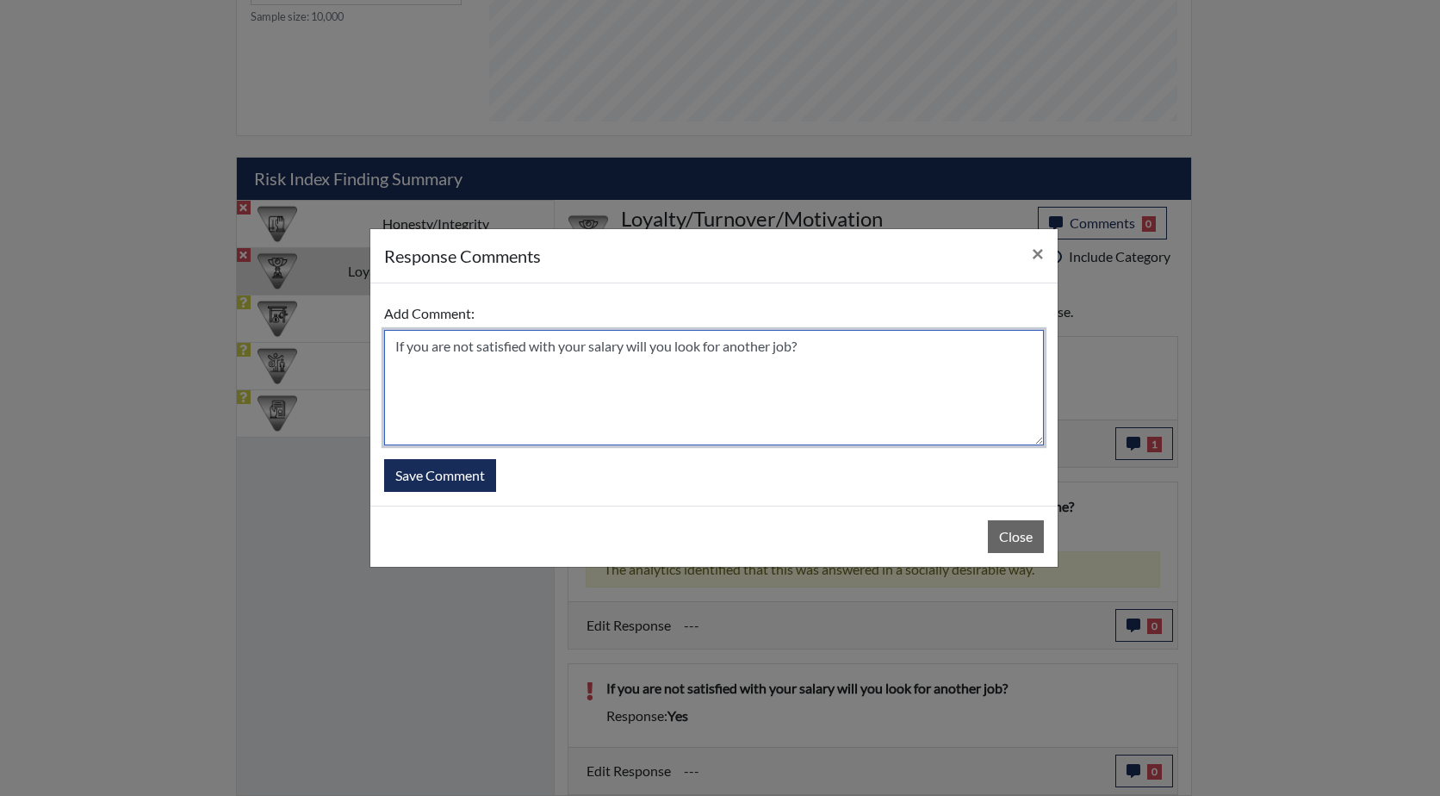
click at [395, 346] on textarea "If you are not satisfied with your salary will you look for another job?" at bounding box center [714, 387] width 660 height 115
click at [631, 348] on textarea "He answered too quickly , If you are not satisfied with your salary will you lo…" at bounding box center [714, 387] width 660 height 115
drag, startPoint x: 861, startPoint y: 346, endPoint x: 785, endPoint y: 348, distance: 75.8
click at [785, 348] on textarea "He answered too quickly , If you are not satisfied with your salary will you lo…" at bounding box center [714, 387] width 660 height 115
drag, startPoint x: 631, startPoint y: 345, endPoint x: 565, endPoint y: 348, distance: 65.6
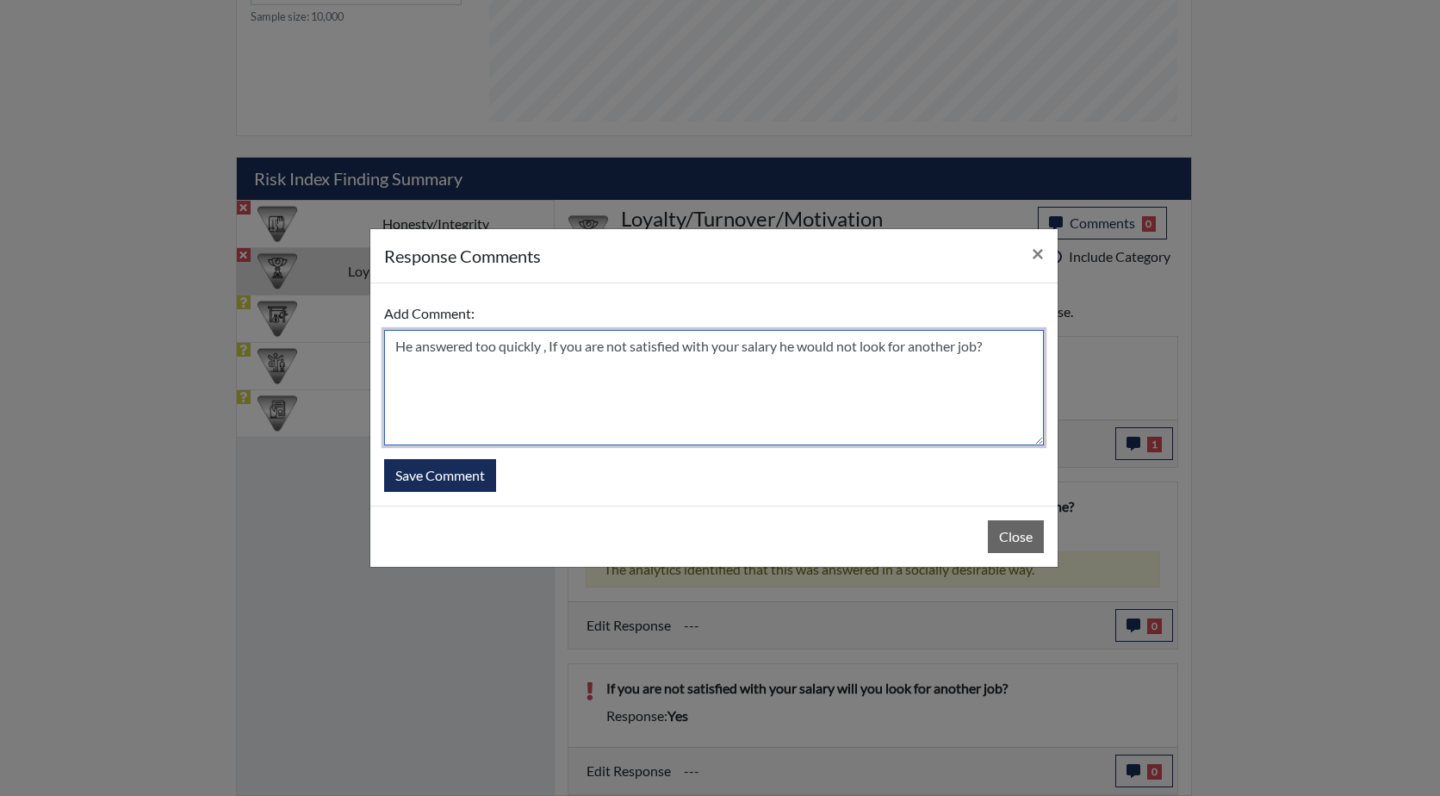
click at [565, 348] on textarea "He answered too quickly , If you are not satisfied with your salary he would no…" at bounding box center [714, 387] width 660 height 115
drag, startPoint x: 722, startPoint y: 348, endPoint x: 696, endPoint y: 348, distance: 25.8
click at [696, 348] on textarea "He answered too quickly , If was not satisfied with your salary he would not lo…" at bounding box center [714, 387] width 660 height 115
click at [960, 345] on textarea "He answered too quickly , If was not satisfied with his salary he would not loo…" at bounding box center [714, 387] width 660 height 115
type textarea "He answered too quickly , If was not satisfied with his salary he would not loo…"
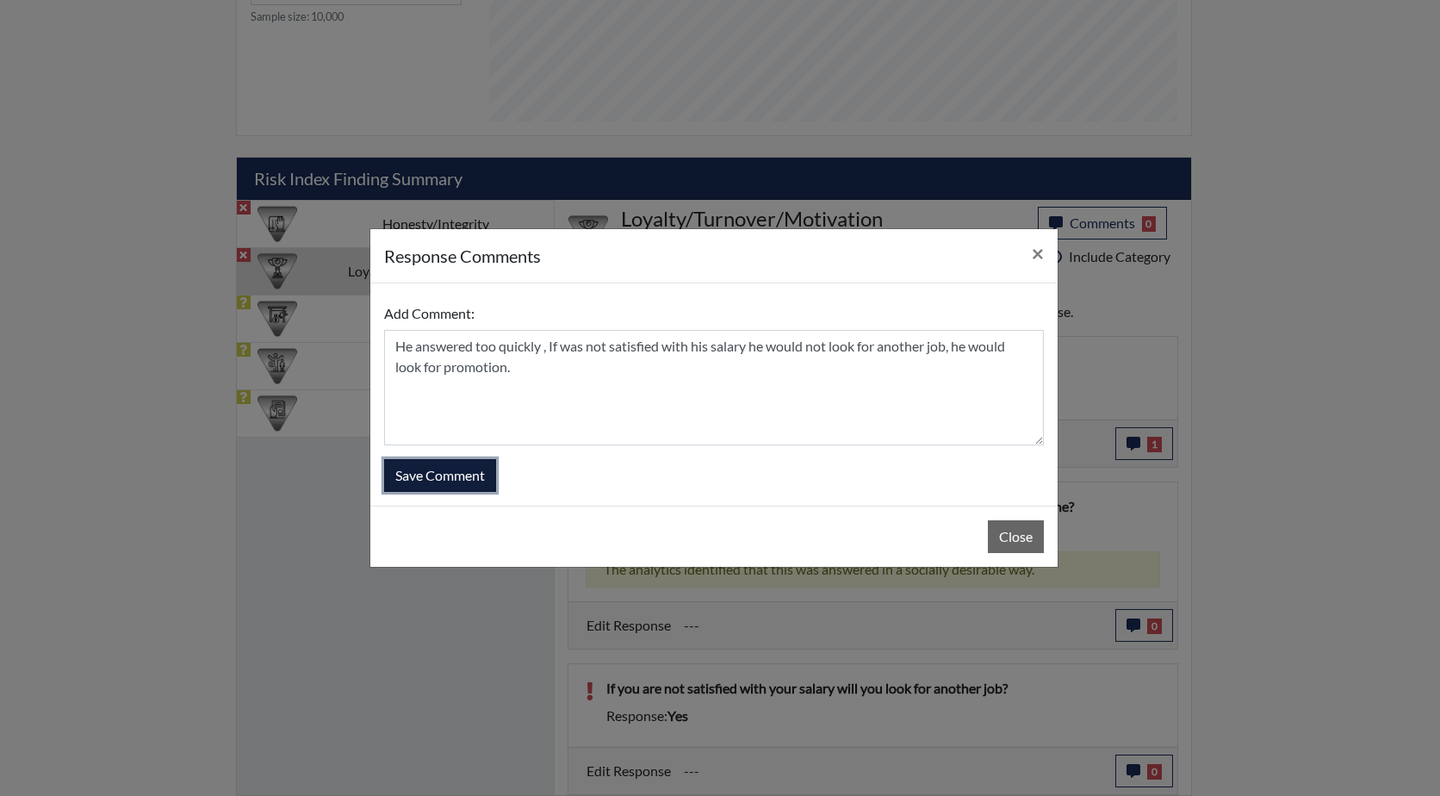
click at [448, 479] on button "Save Comment" at bounding box center [440, 475] width 112 height 33
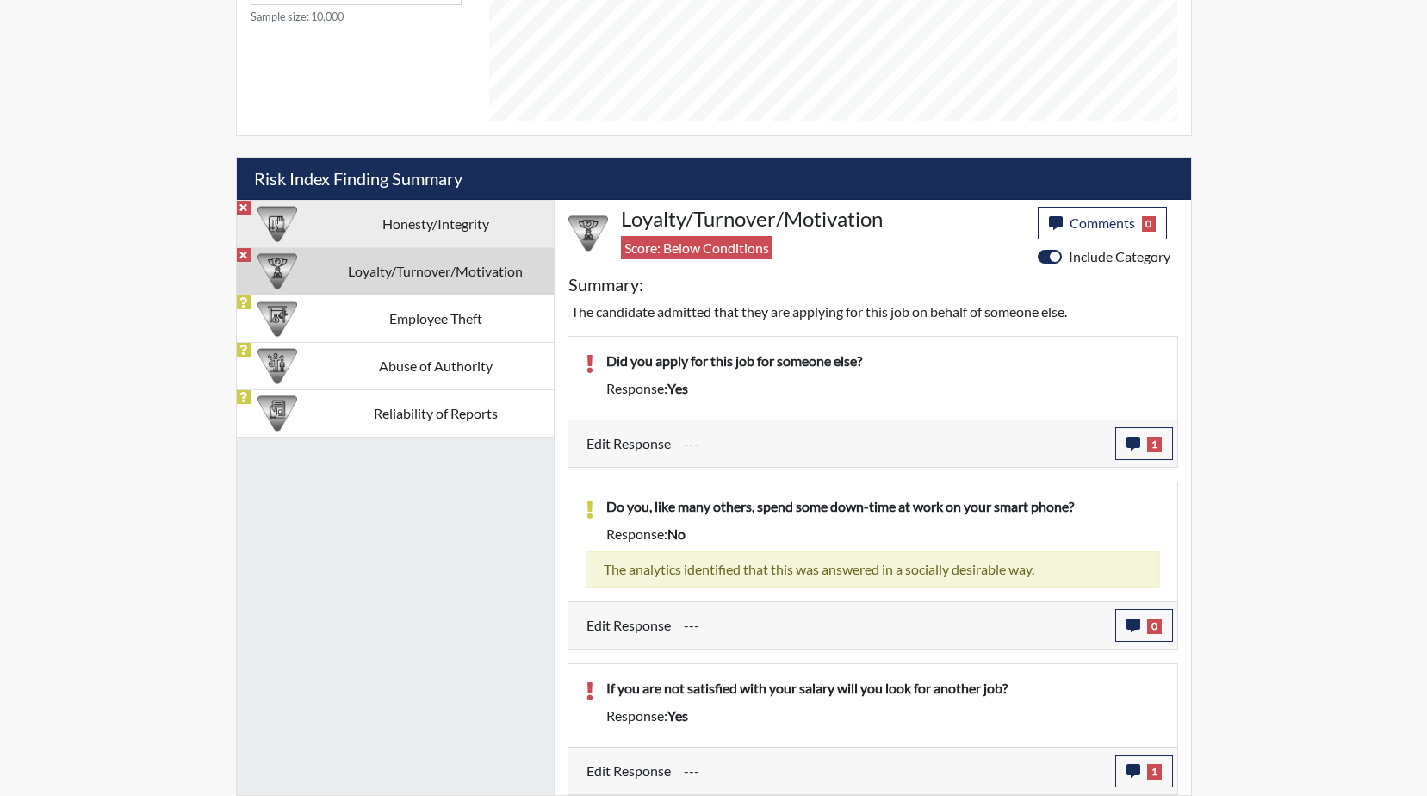
click at [425, 230] on td "Honesty/Integrity" at bounding box center [436, 223] width 236 height 47
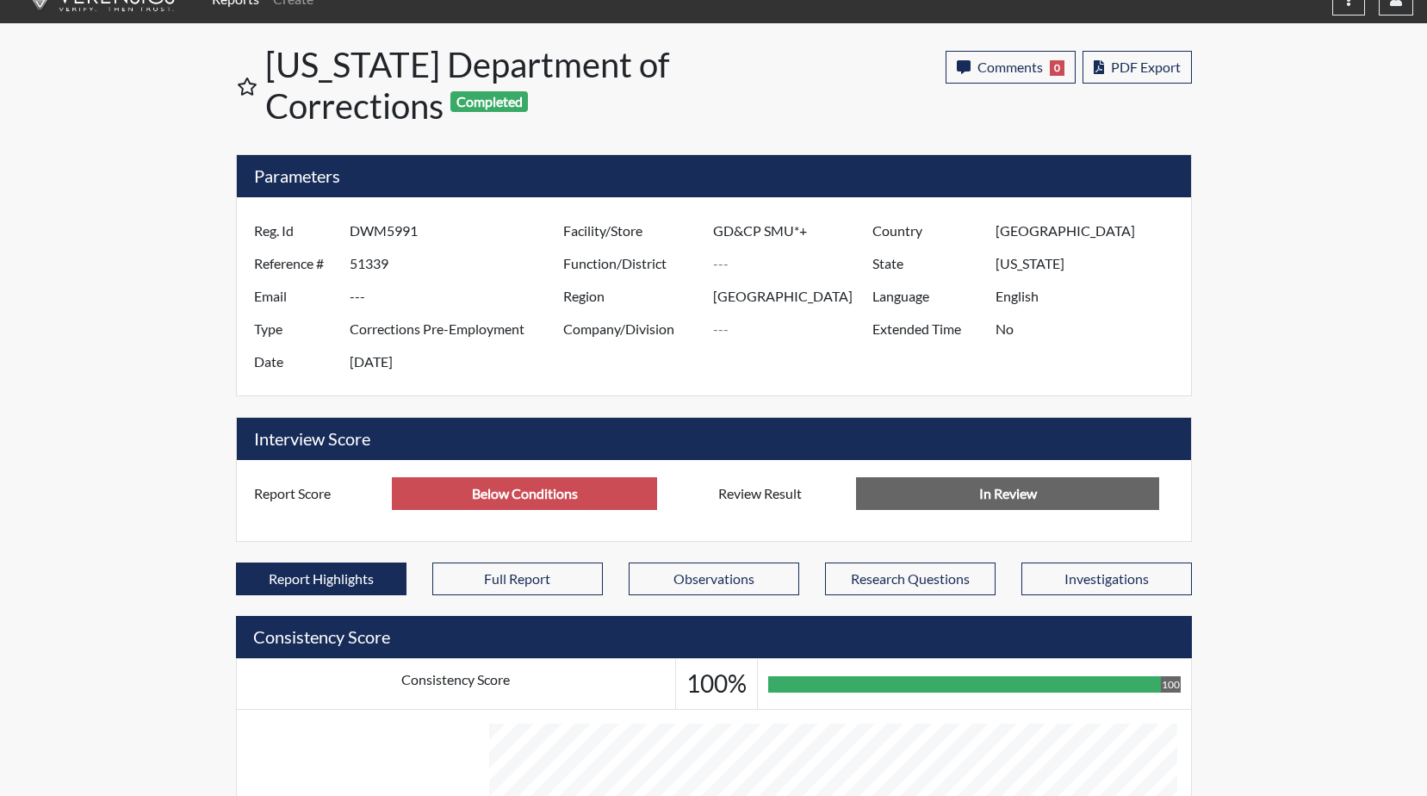
scroll to position [0, 0]
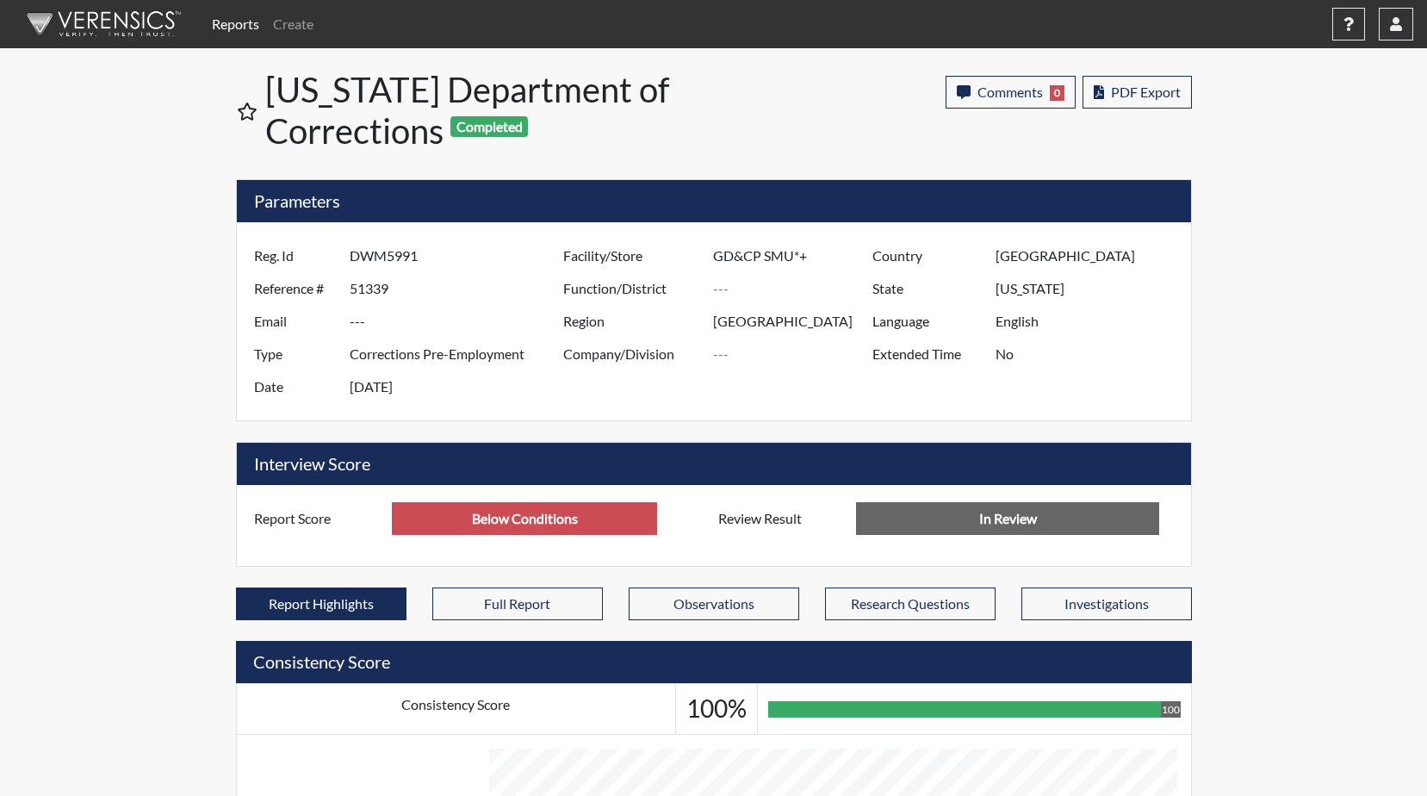
drag, startPoint x: 420, startPoint y: 259, endPoint x: 347, endPoint y: 258, distance: 72.4
click at [347, 258] on div "Reg. Id DWM5991" at bounding box center [404, 255] width 326 height 33
drag, startPoint x: 347, startPoint y: 258, endPoint x: 376, endPoint y: 258, distance: 28.4
